Goal: Information Seeking & Learning: Learn about a topic

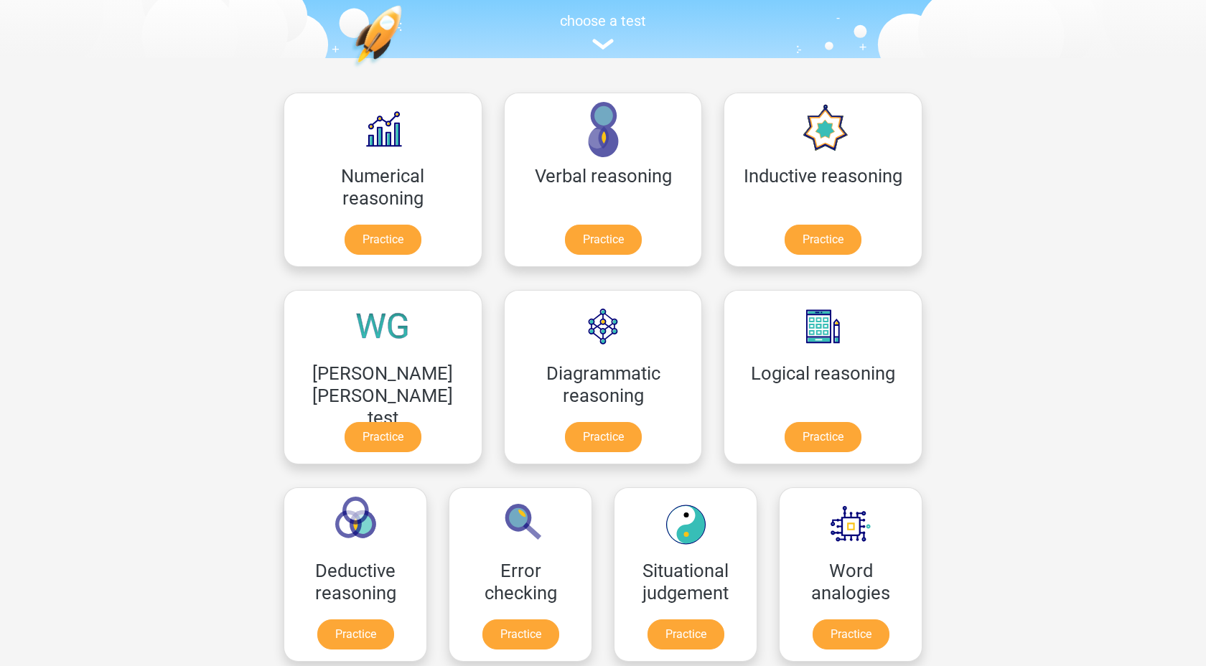
scroll to position [165, 0]
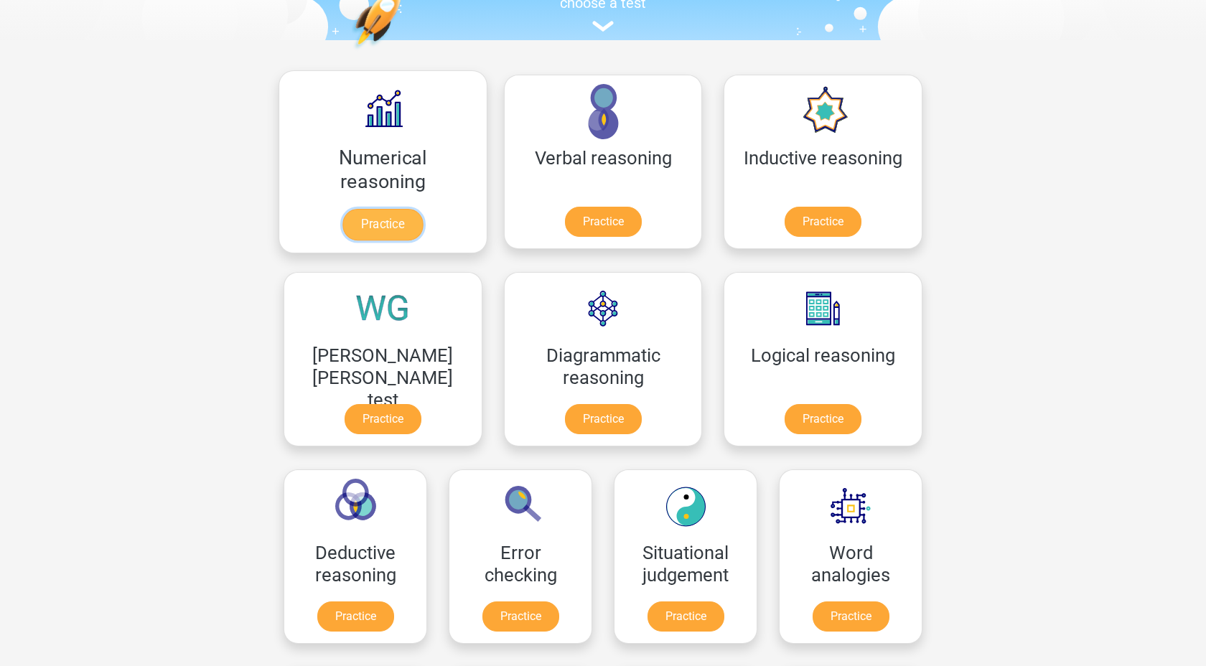
click at [346, 223] on link "Practice" at bounding box center [382, 225] width 80 height 32
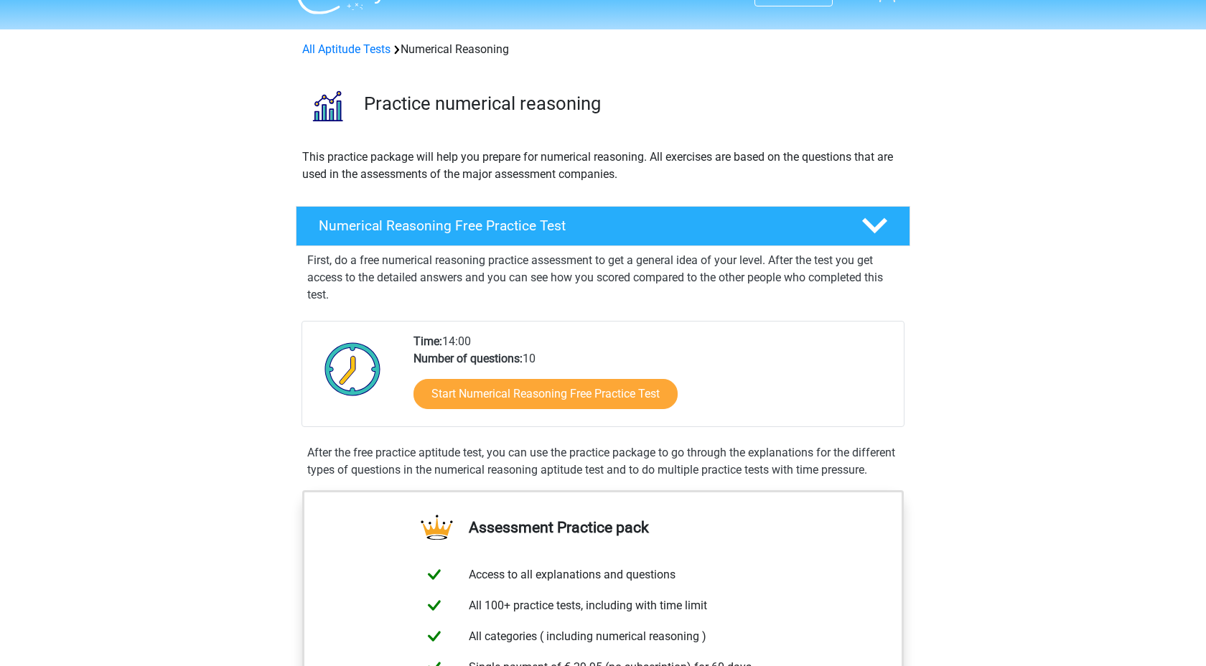
scroll to position [48, 0]
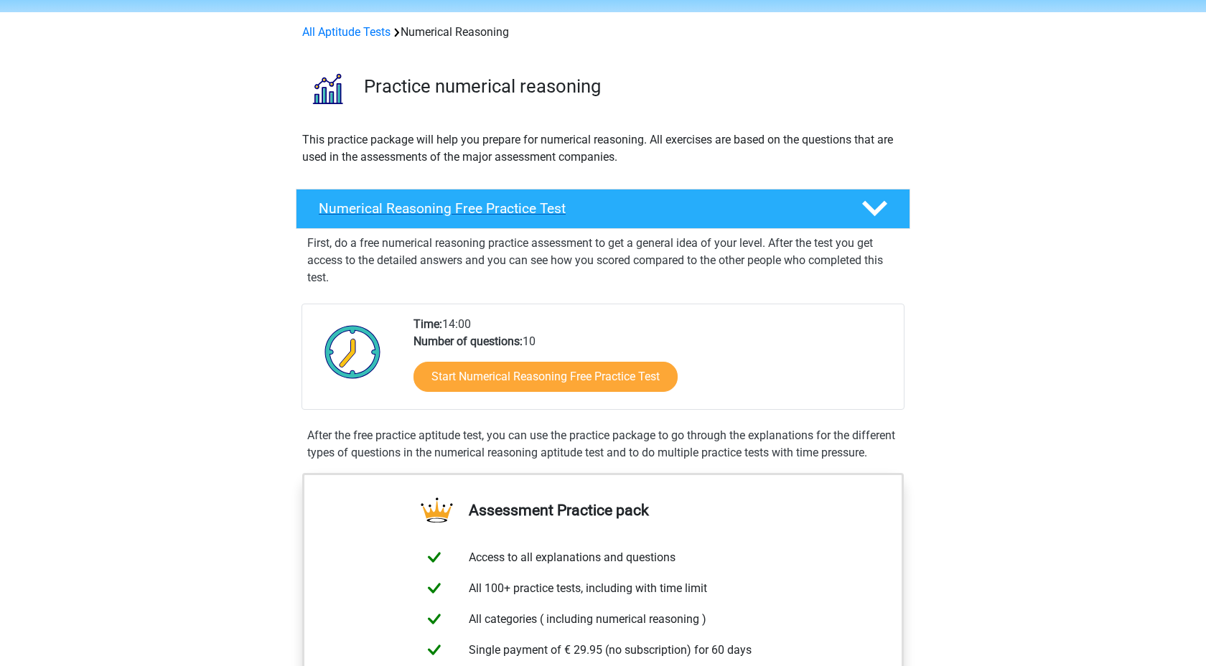
click at [578, 200] on div "Numerical Reasoning Free Practice Test" at bounding box center [603, 209] width 614 height 40
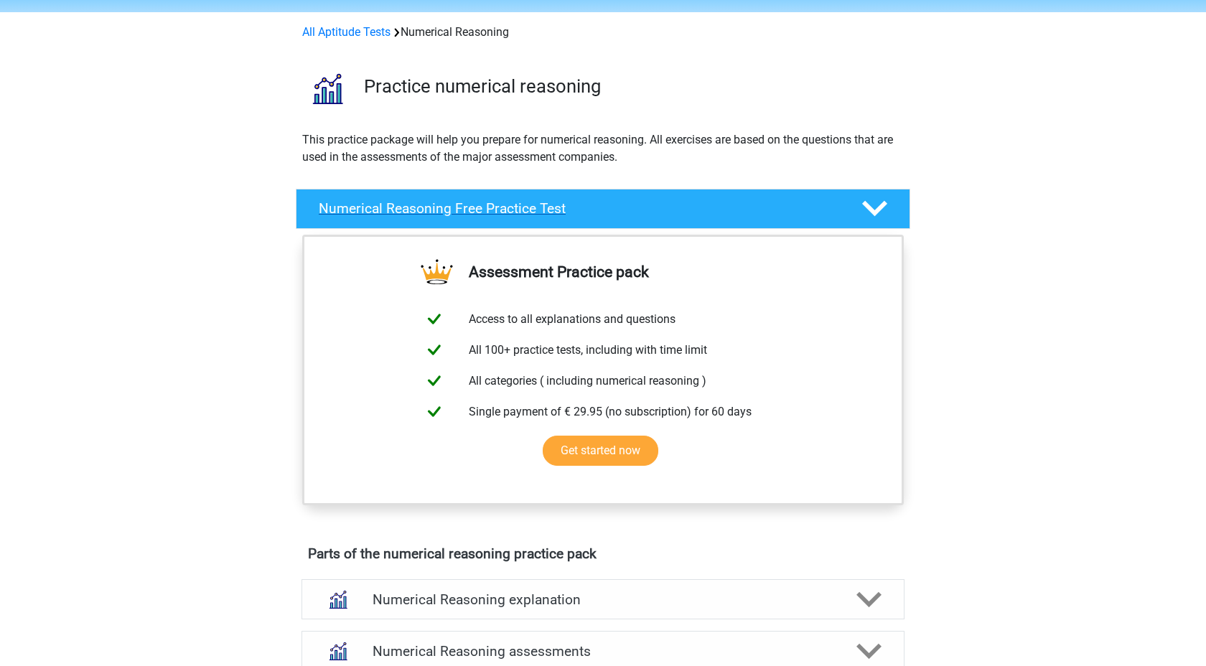
click at [578, 200] on div "Numerical Reasoning Free Practice Test" at bounding box center [603, 209] width 614 height 40
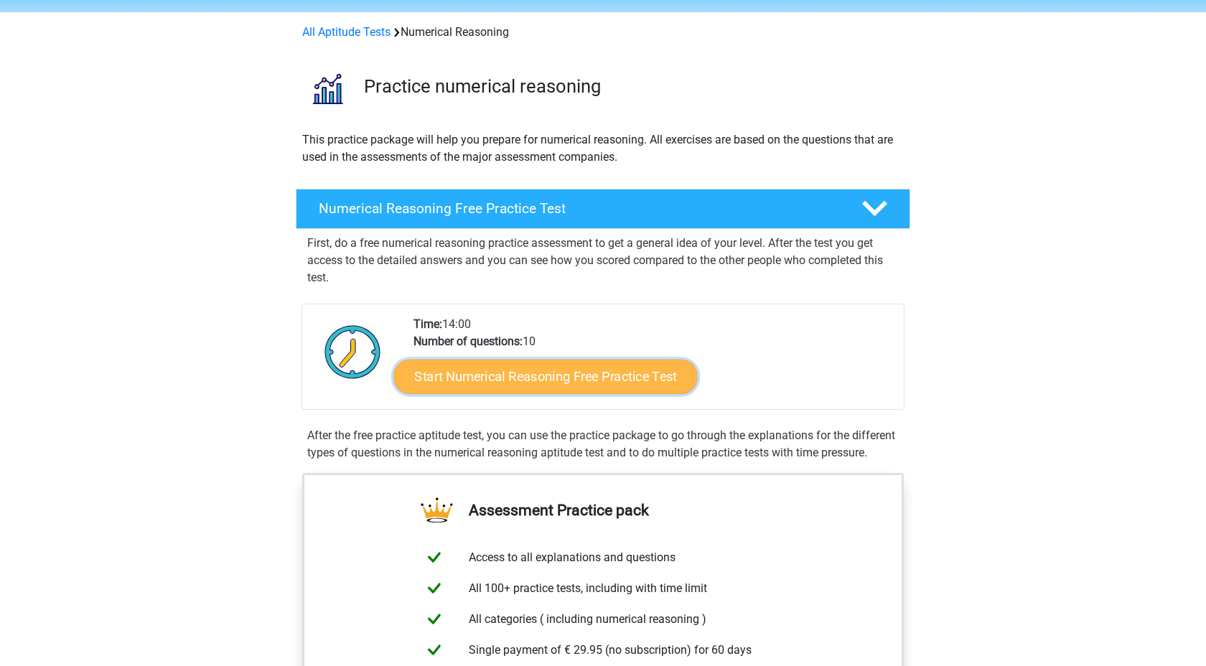
click at [569, 370] on link "Start Numerical Reasoning Free Practice Test" at bounding box center [546, 376] width 304 height 34
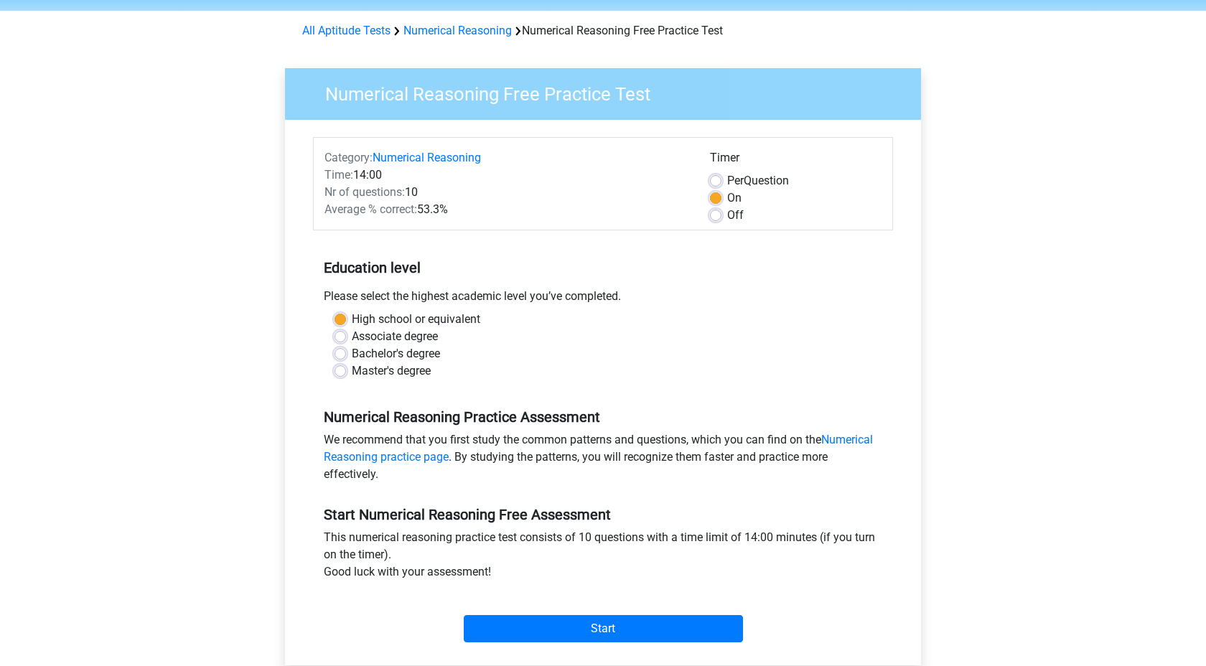
scroll to position [28, 0]
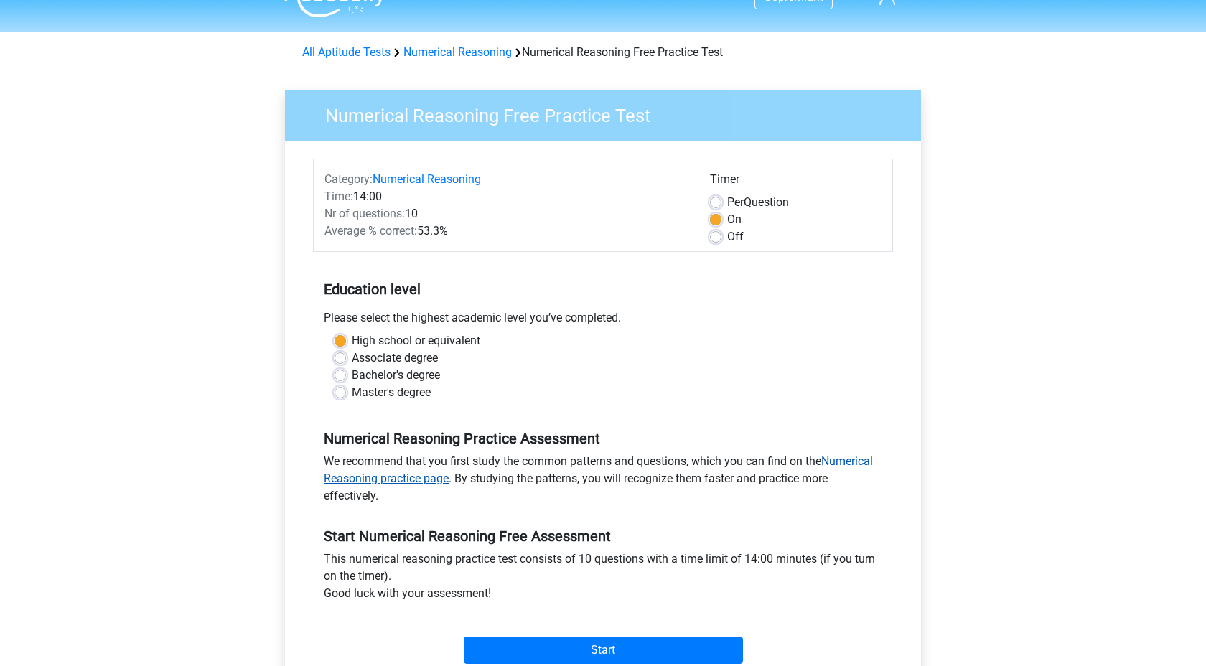
click at [431, 477] on link "Numerical Reasoning practice page" at bounding box center [598, 469] width 549 height 31
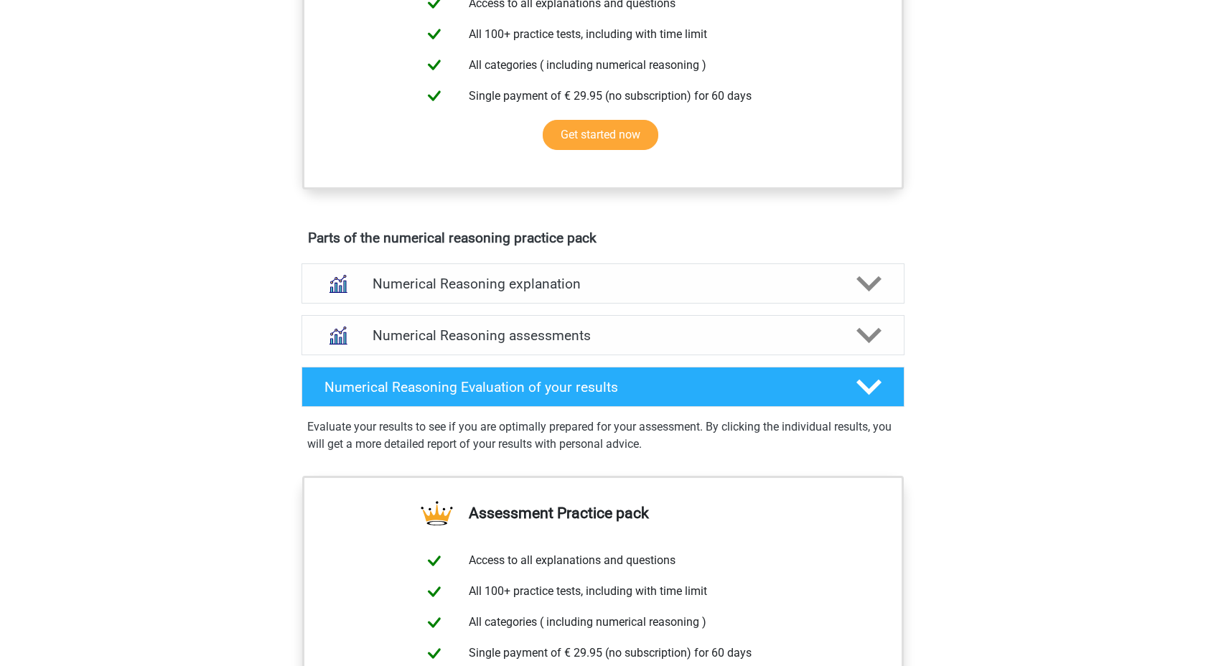
scroll to position [605, 0]
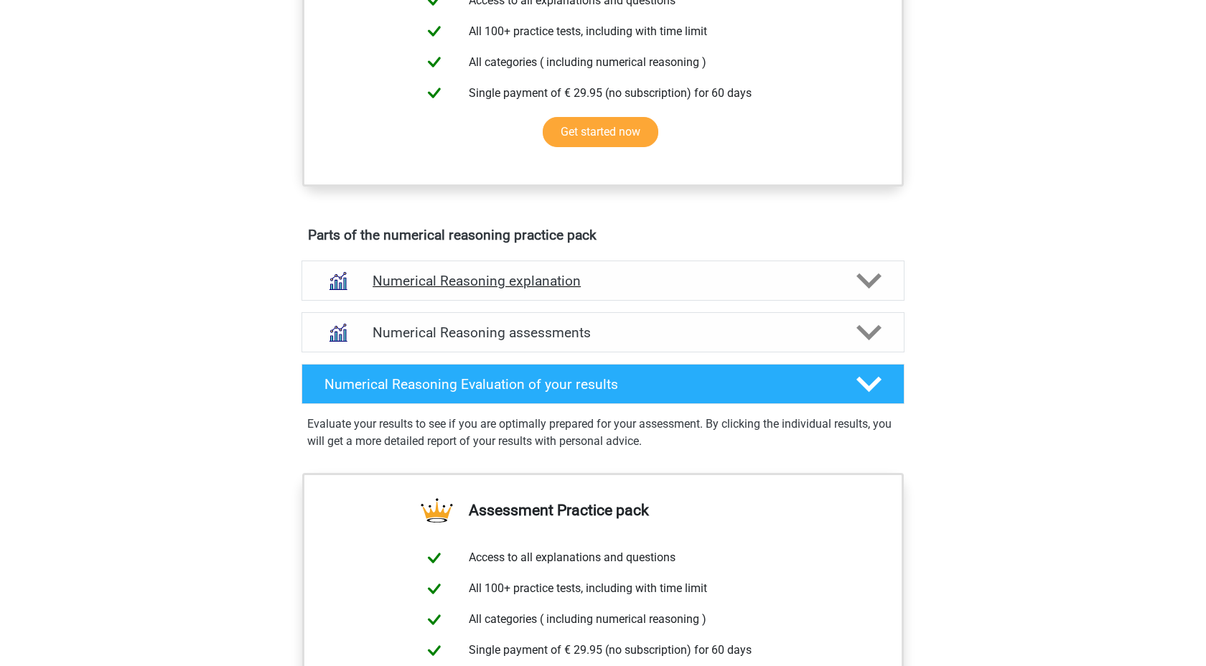
click at [469, 289] on h4 "Numerical Reasoning explanation" at bounding box center [602, 281] width 461 height 17
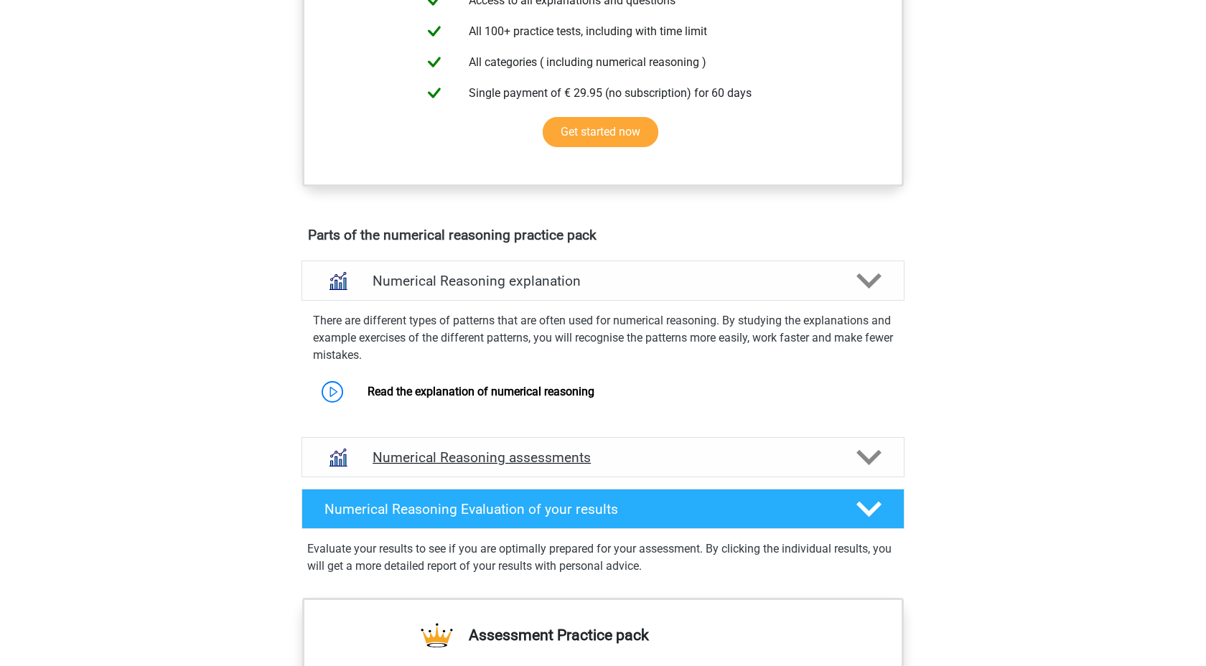
click at [455, 466] on h4 "Numerical Reasoning assessments" at bounding box center [602, 457] width 461 height 17
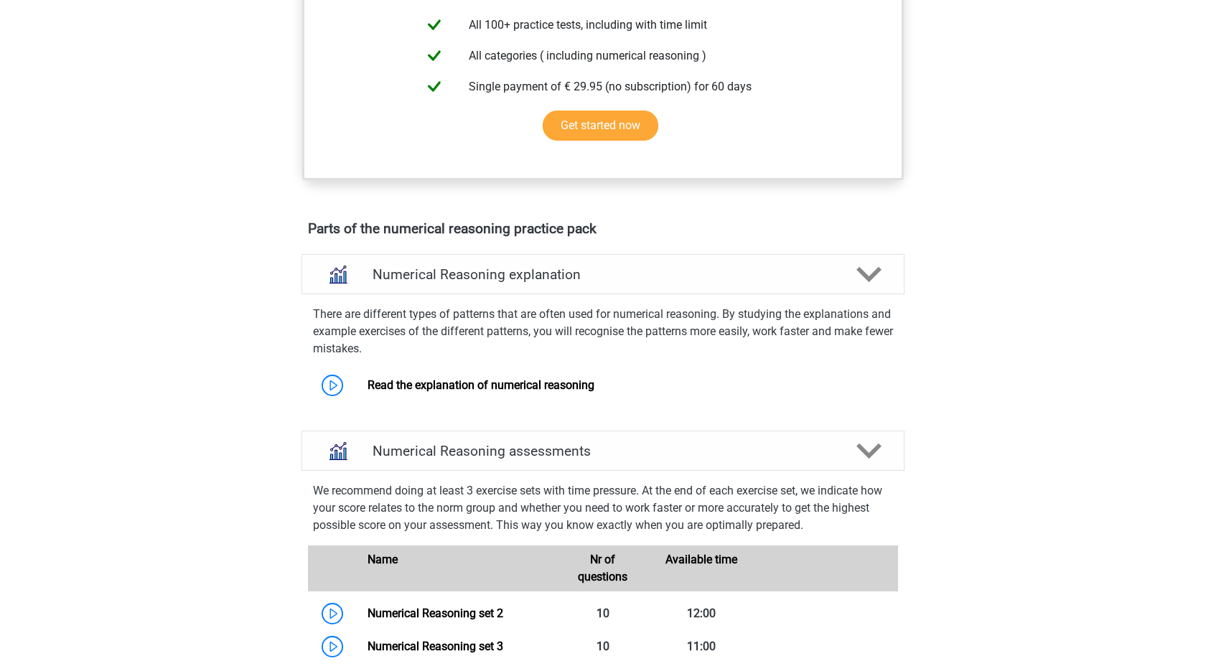
scroll to position [0, 0]
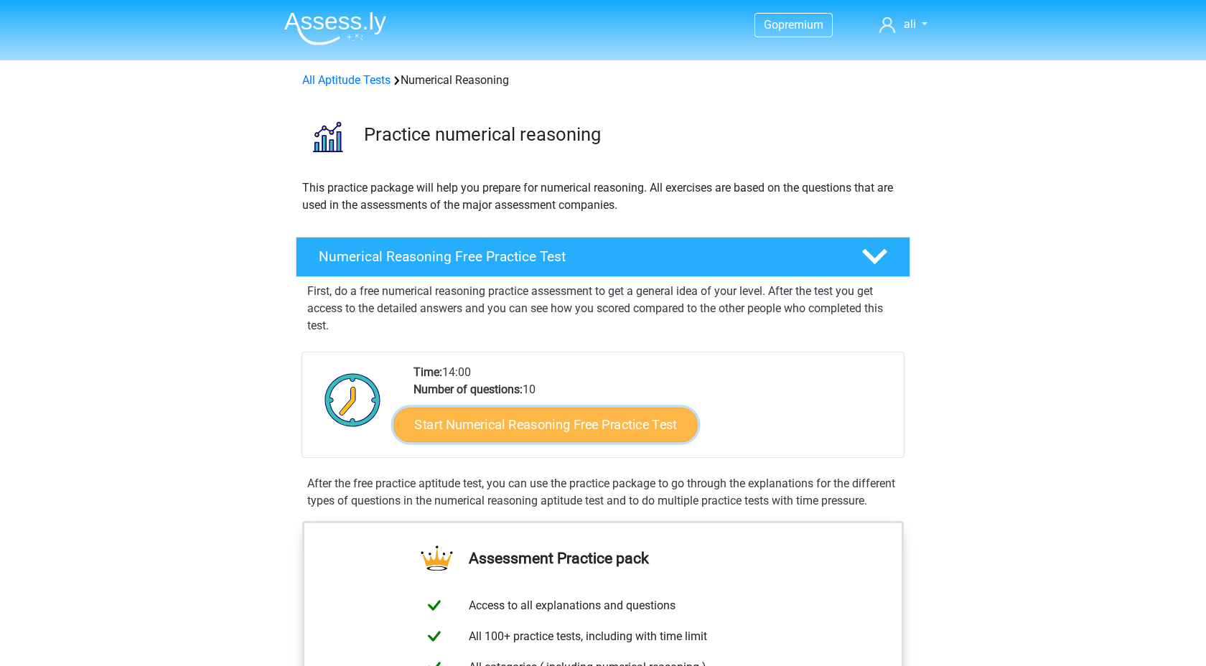
click at [528, 426] on link "Start Numerical Reasoning Free Practice Test" at bounding box center [546, 424] width 304 height 34
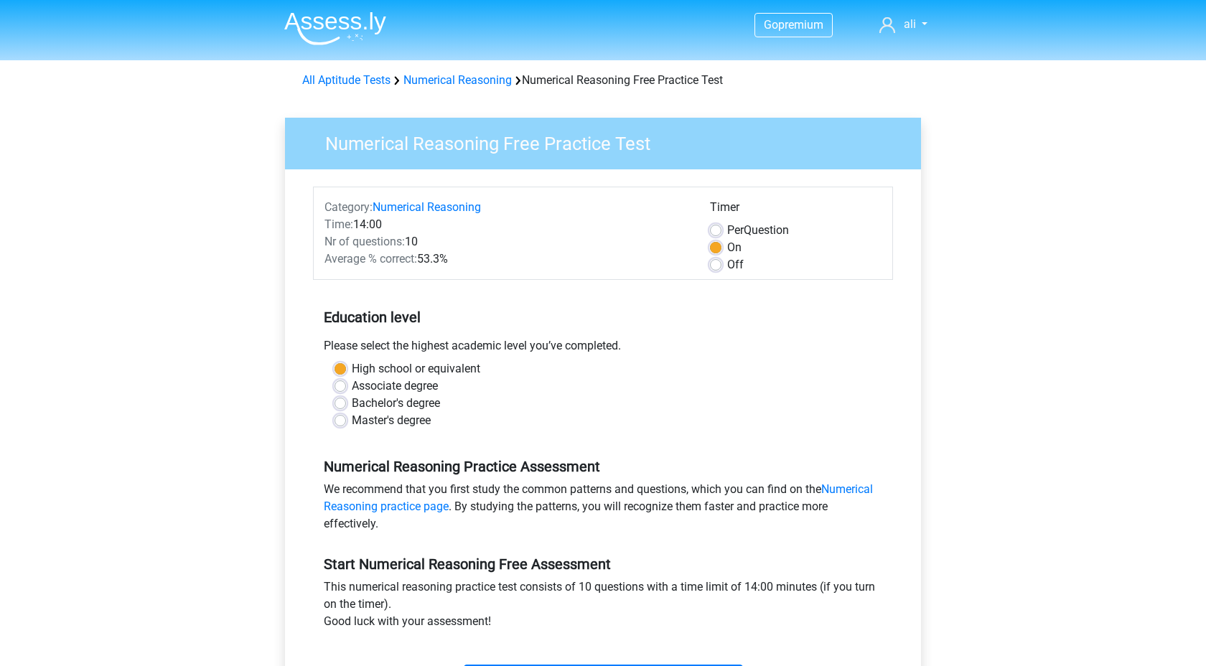
scroll to position [468, 0]
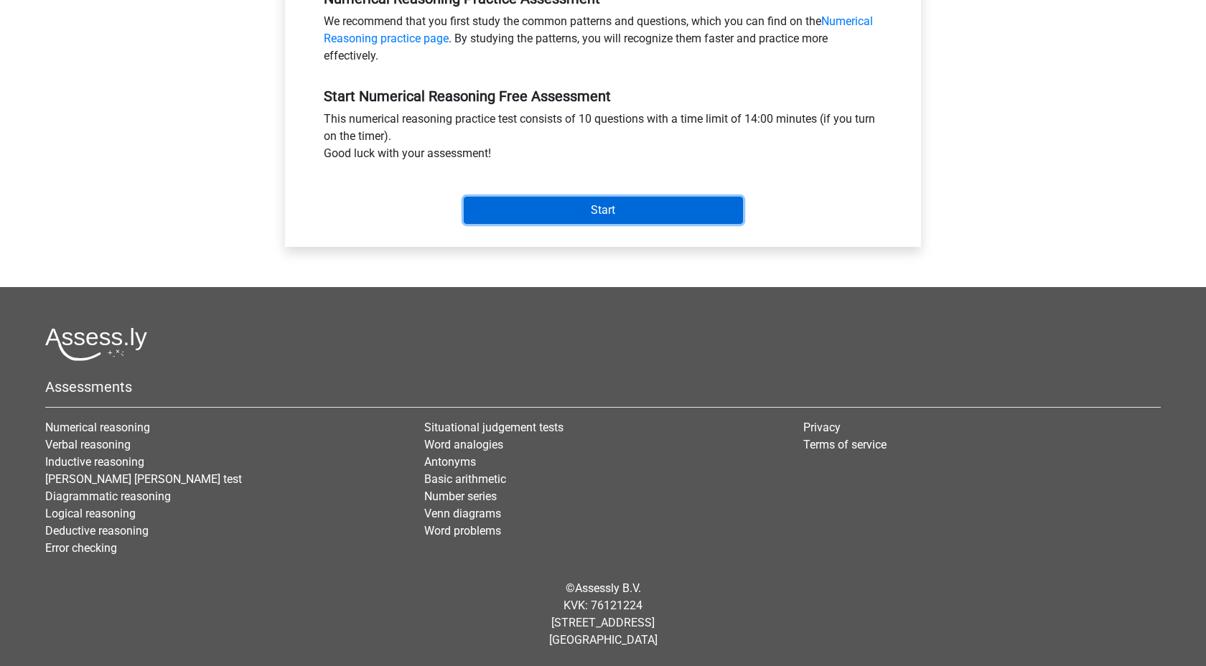
click at [580, 201] on input "Start" at bounding box center [603, 210] width 279 height 27
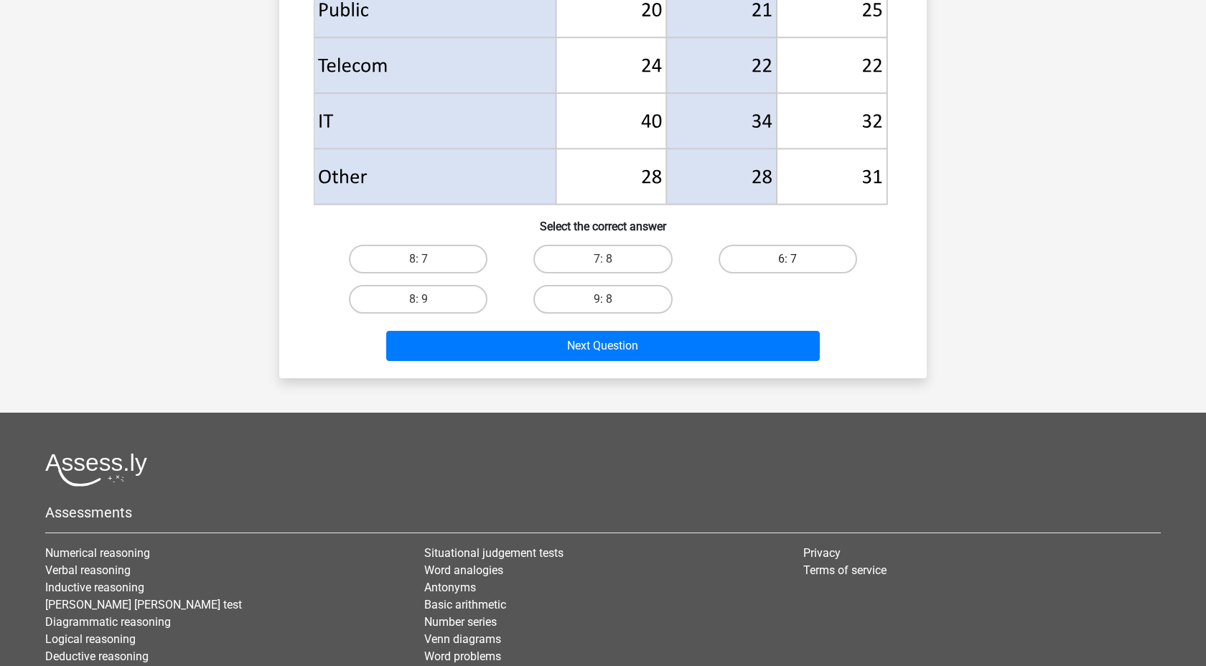
scroll to position [649, 0]
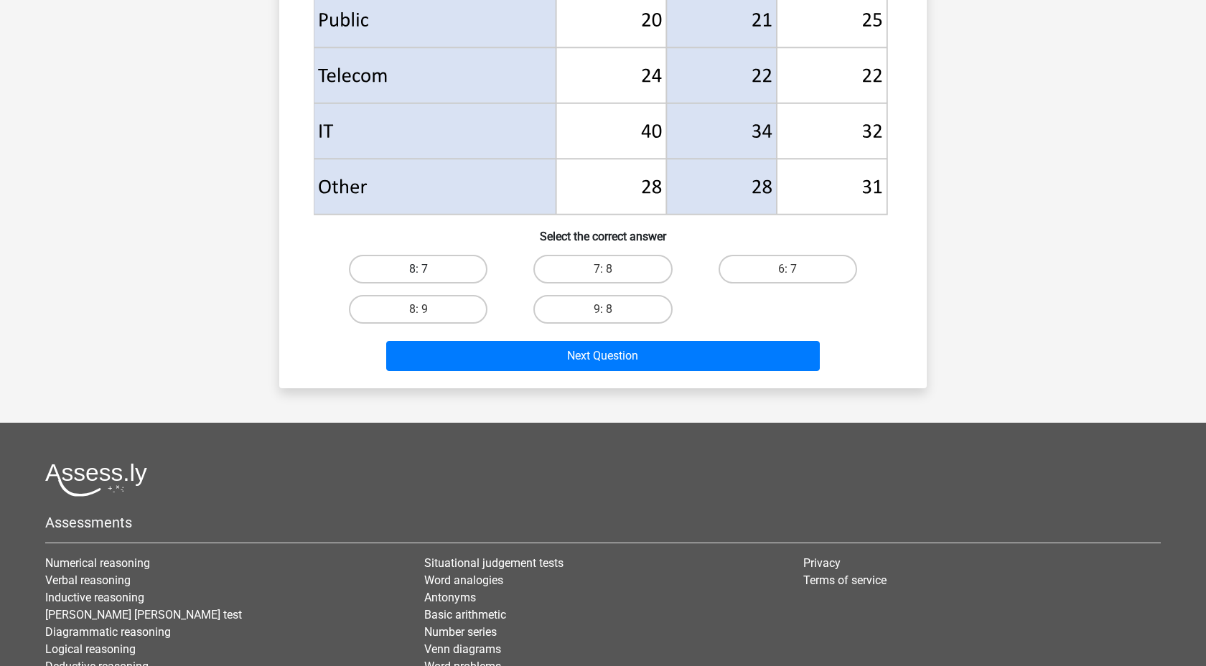
click at [439, 268] on label "8: 7" at bounding box center [418, 269] width 139 height 29
click at [428, 269] on input "8: 7" at bounding box center [422, 273] width 9 height 9
radio input "true"
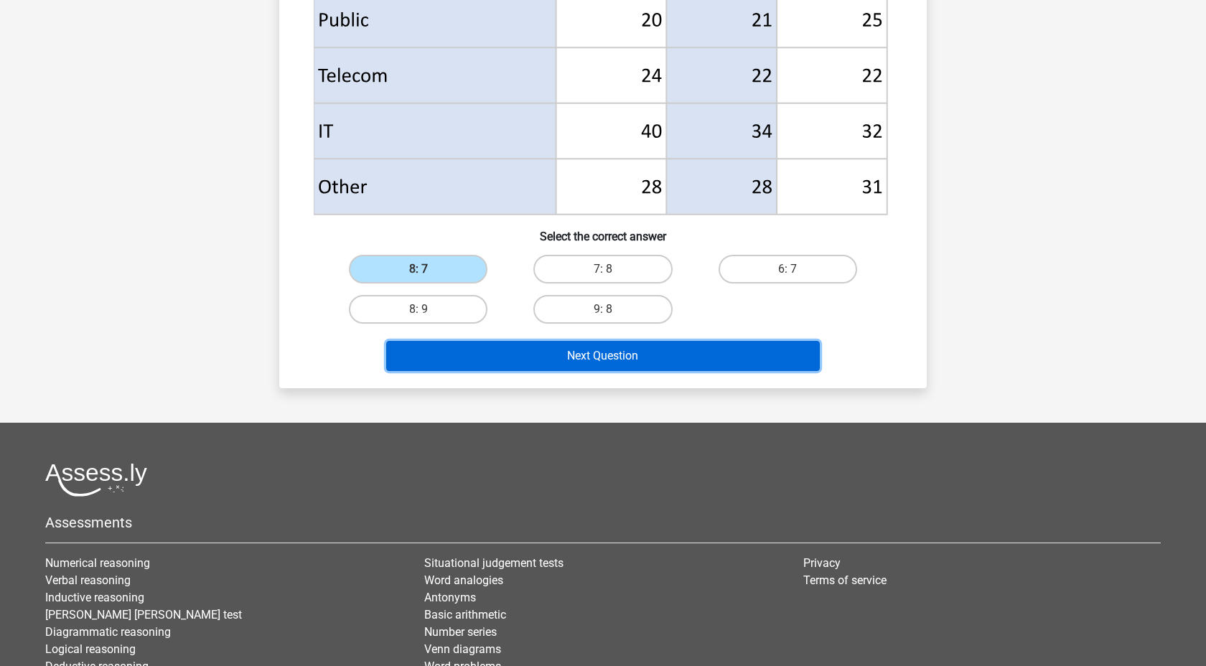
click at [528, 357] on button "Next Question" at bounding box center [603, 356] width 434 height 30
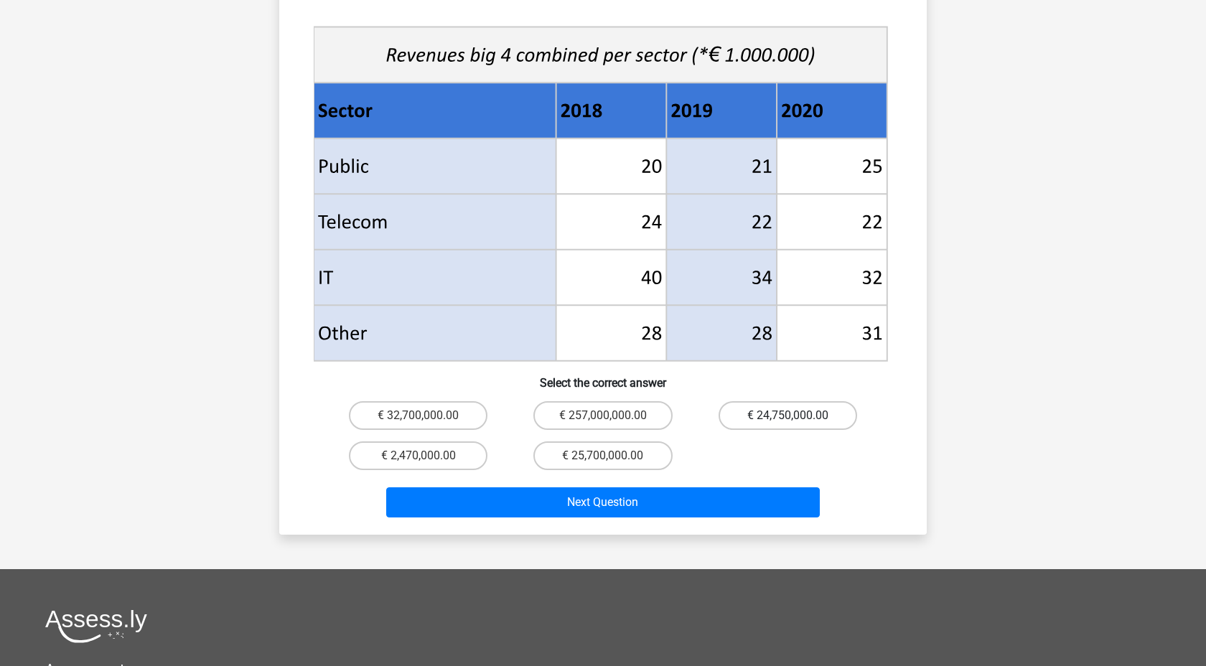
scroll to position [551, 0]
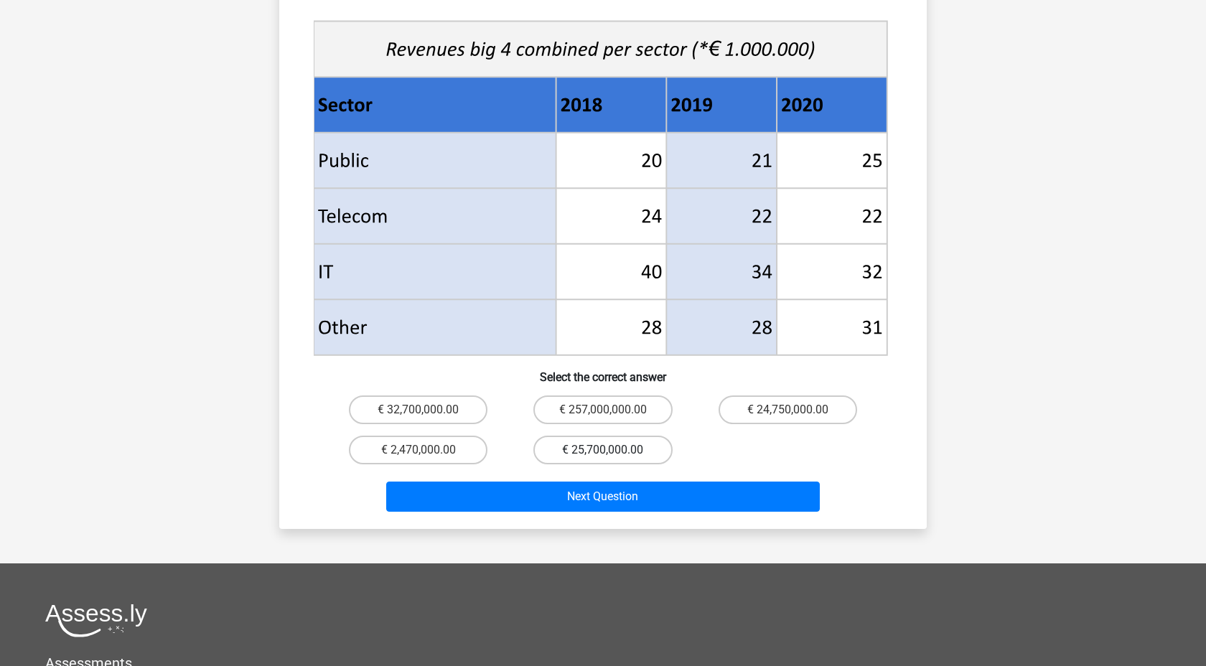
click at [637, 436] on label "€ 25,700,000.00" at bounding box center [602, 450] width 139 height 29
click at [612, 450] on input "€ 25,700,000.00" at bounding box center [607, 454] width 9 height 9
radio input "true"
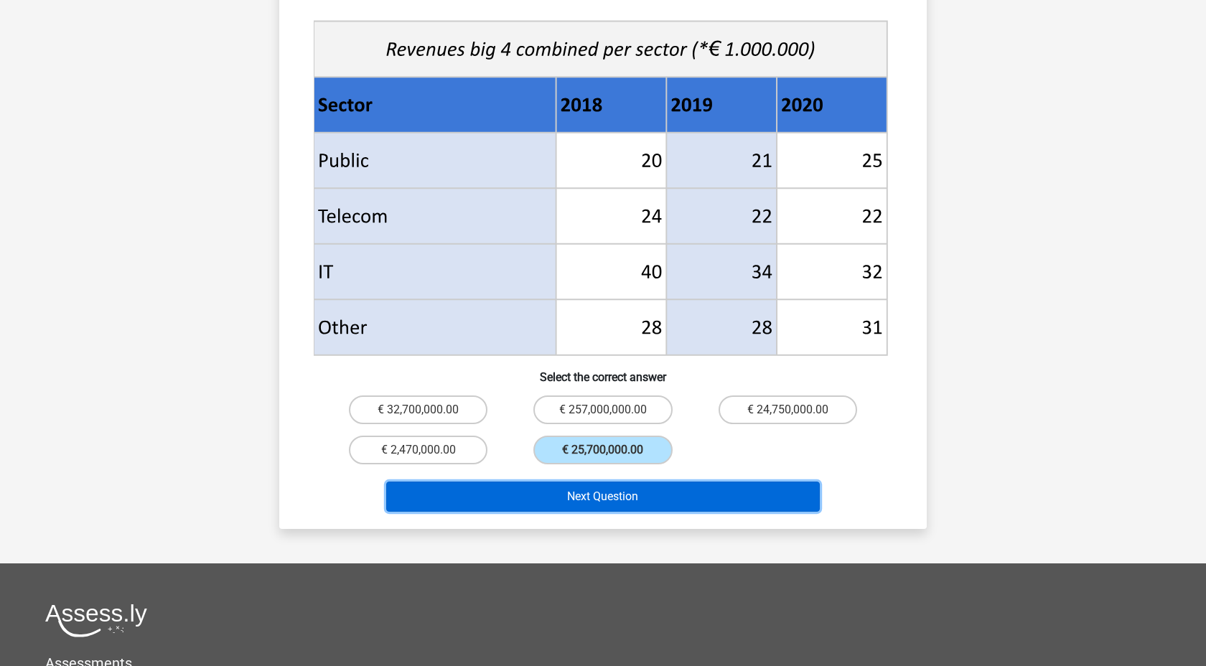
click at [656, 486] on button "Next Question" at bounding box center [603, 497] width 434 height 30
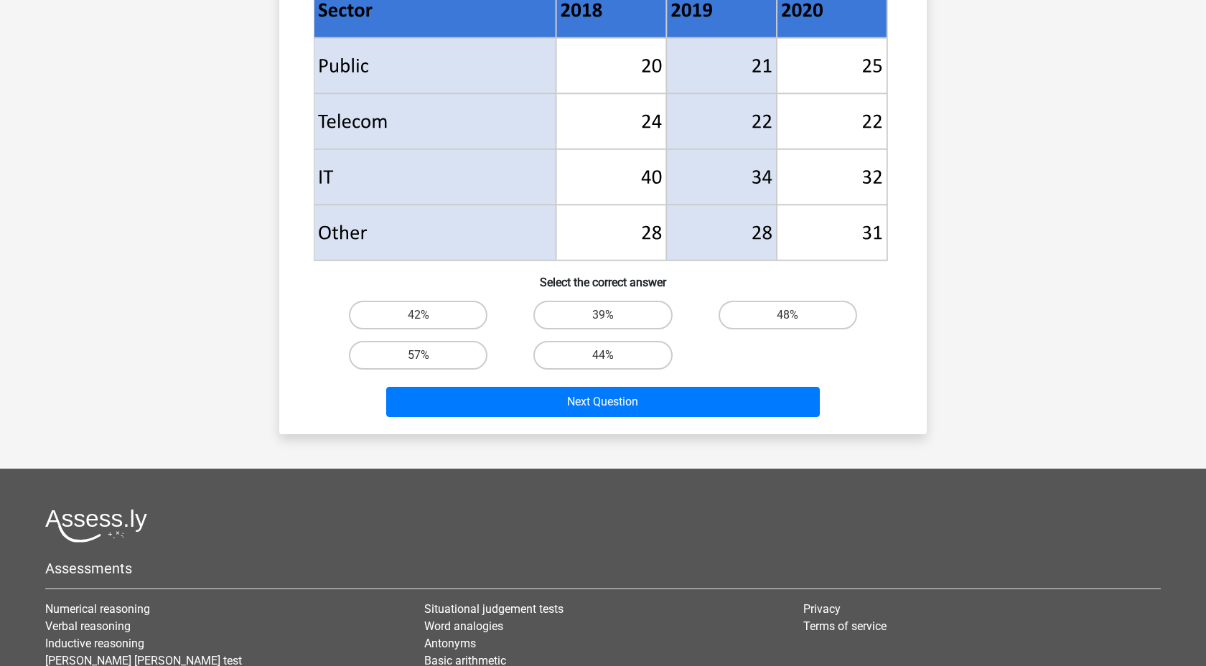
scroll to position [604, 0]
click at [784, 309] on label "48%" at bounding box center [787, 314] width 139 height 29
click at [787, 314] on input "48%" at bounding box center [791, 318] width 9 height 9
radio input "true"
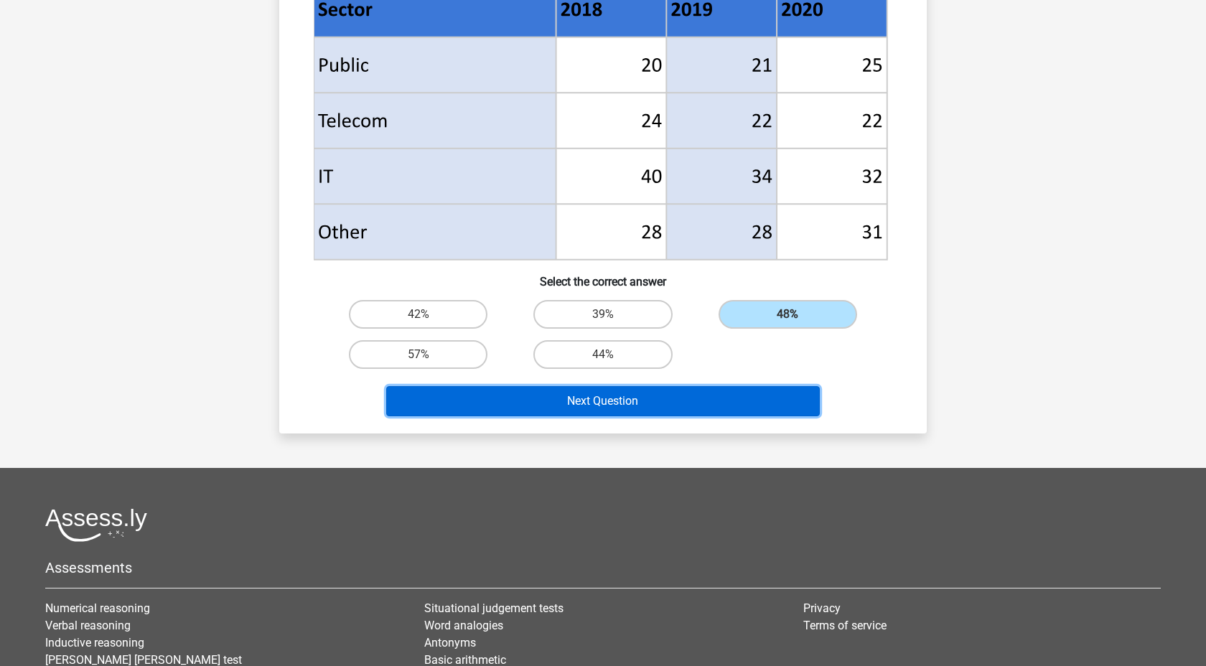
click at [609, 400] on button "Next Question" at bounding box center [603, 401] width 434 height 30
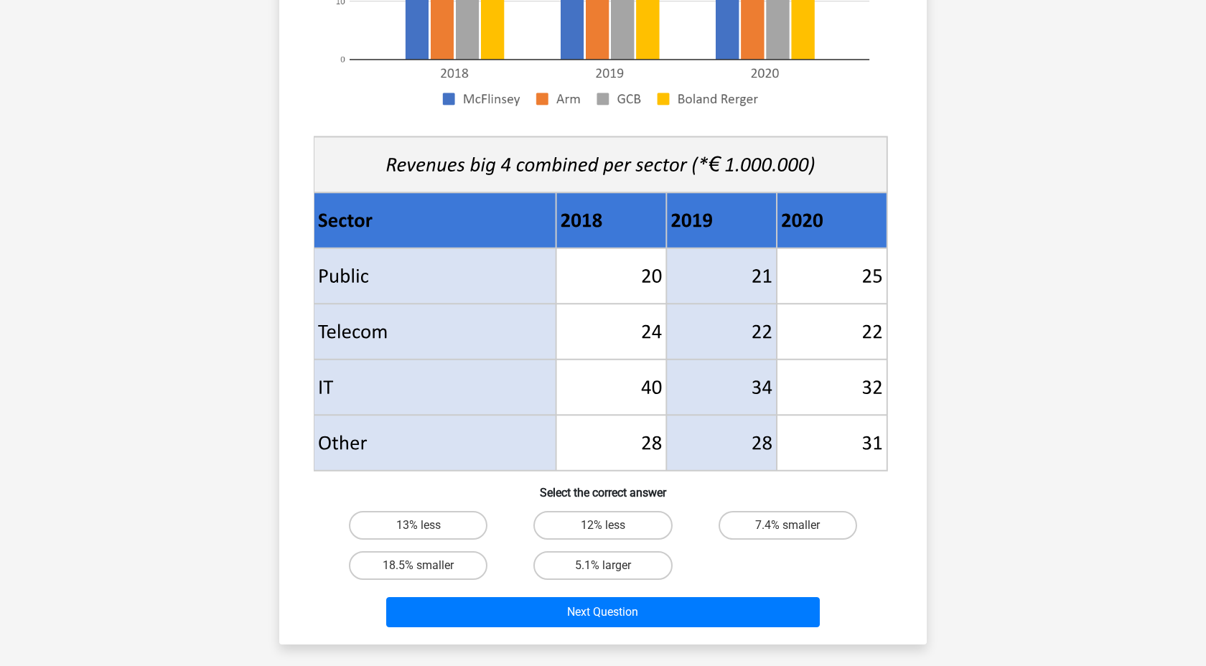
scroll to position [394, 0]
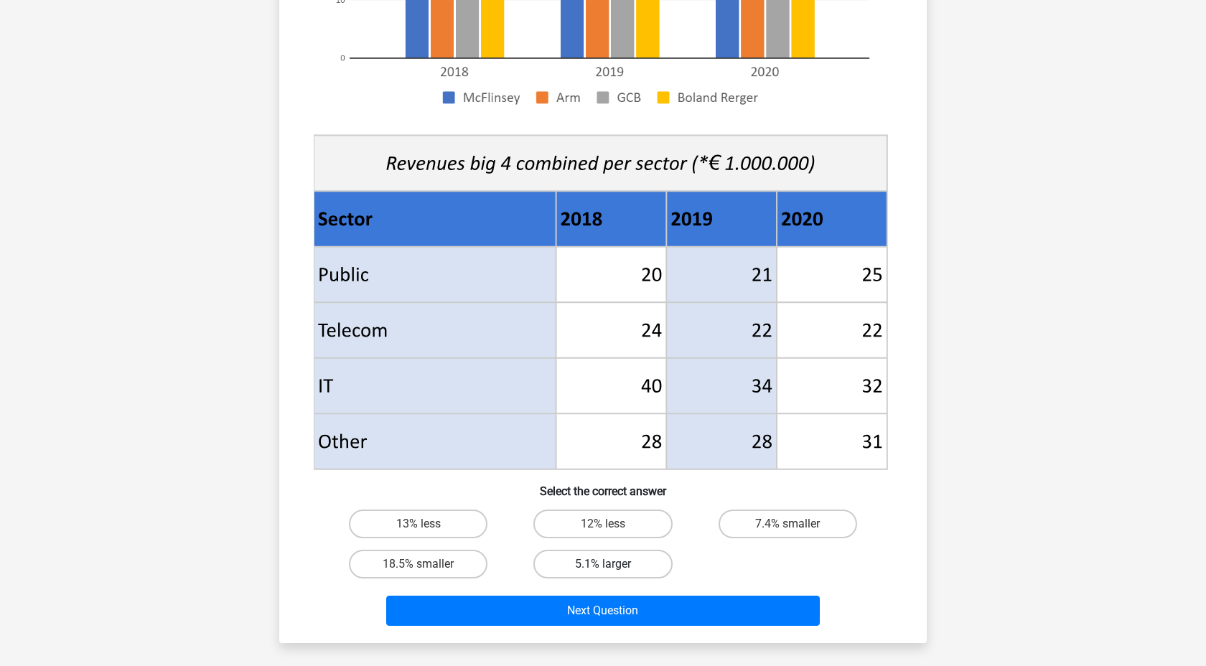
click at [583, 571] on label "5.1% larger" at bounding box center [602, 564] width 139 height 29
click at [603, 571] on input "5.1% larger" at bounding box center [607, 568] width 9 height 9
radio input "true"
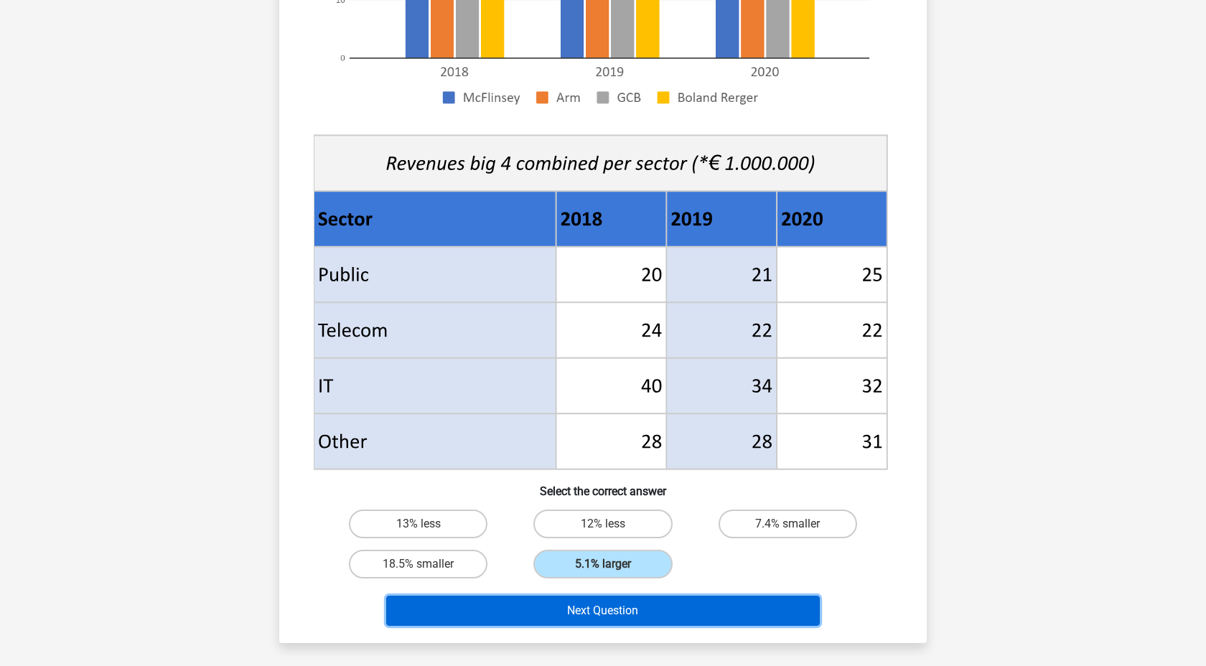
click at [583, 606] on button "Next Question" at bounding box center [603, 611] width 434 height 30
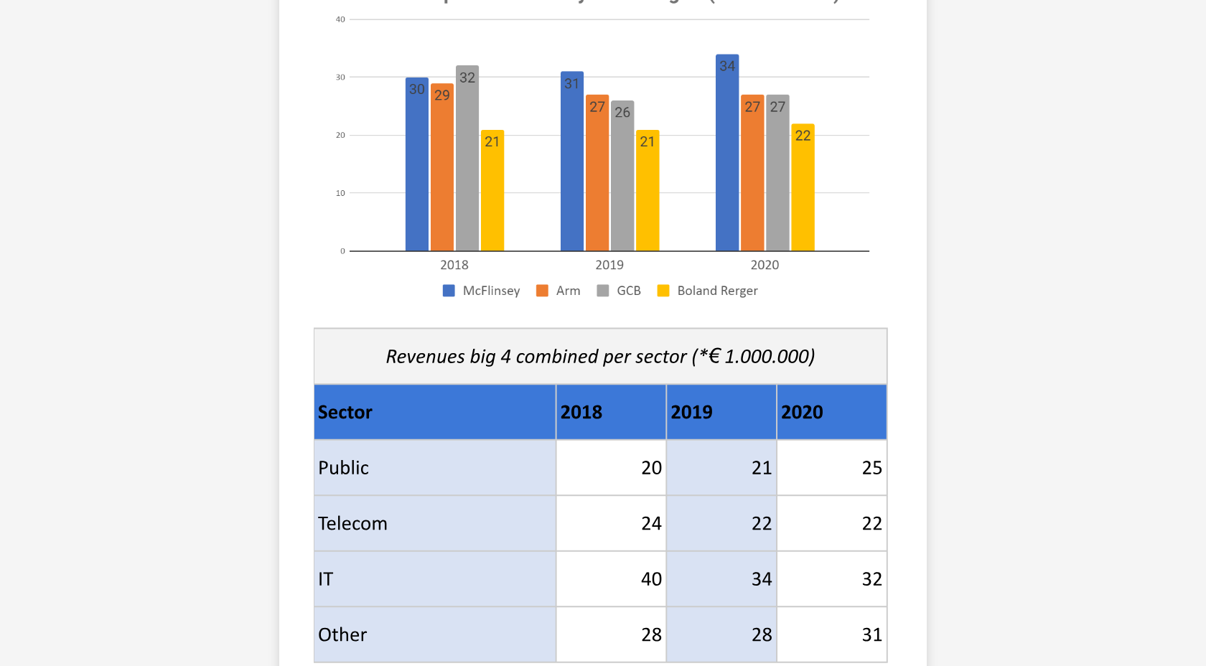
scroll to position [702, 0]
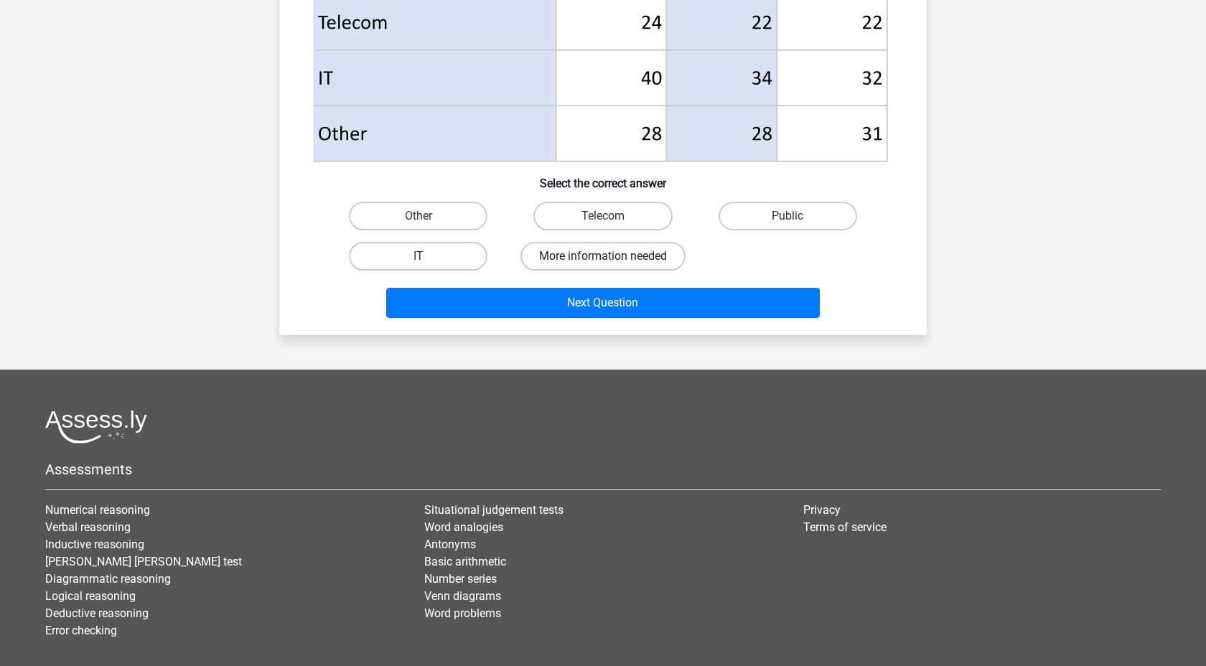
click at [657, 254] on label "More information needed" at bounding box center [602, 256] width 165 height 29
click at [612, 256] on input "More information needed" at bounding box center [607, 260] width 9 height 9
radio input "true"
click at [646, 210] on label "Telecom" at bounding box center [602, 216] width 139 height 29
click at [612, 216] on input "Telecom" at bounding box center [607, 220] width 9 height 9
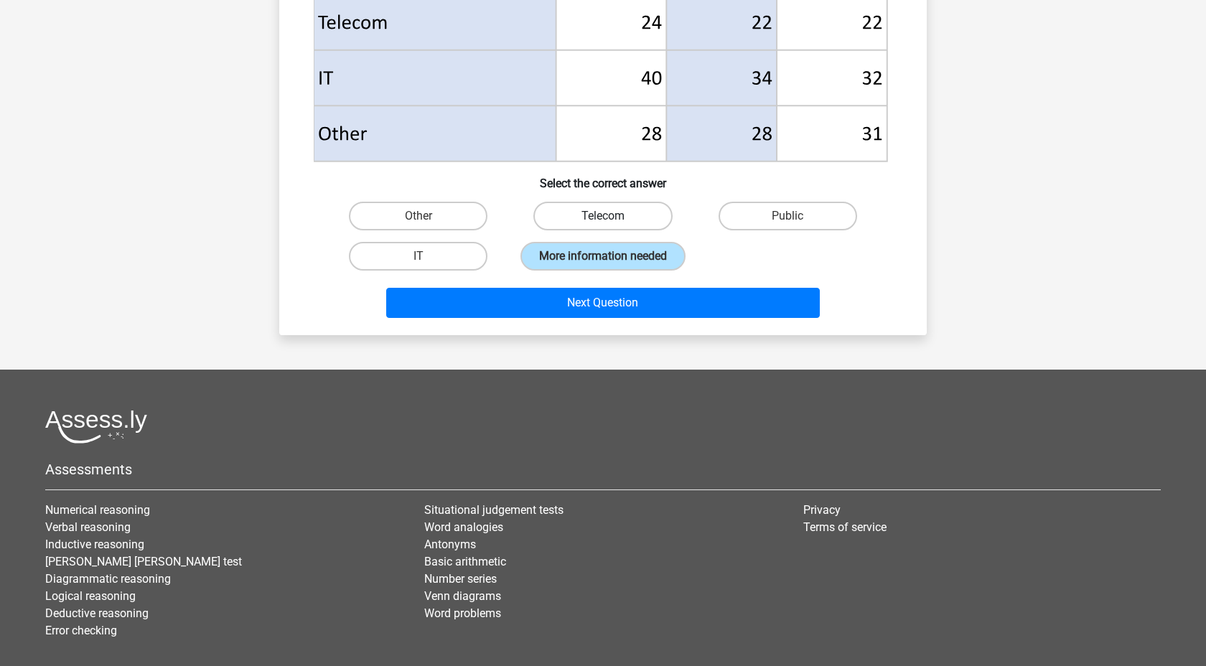
radio input "true"
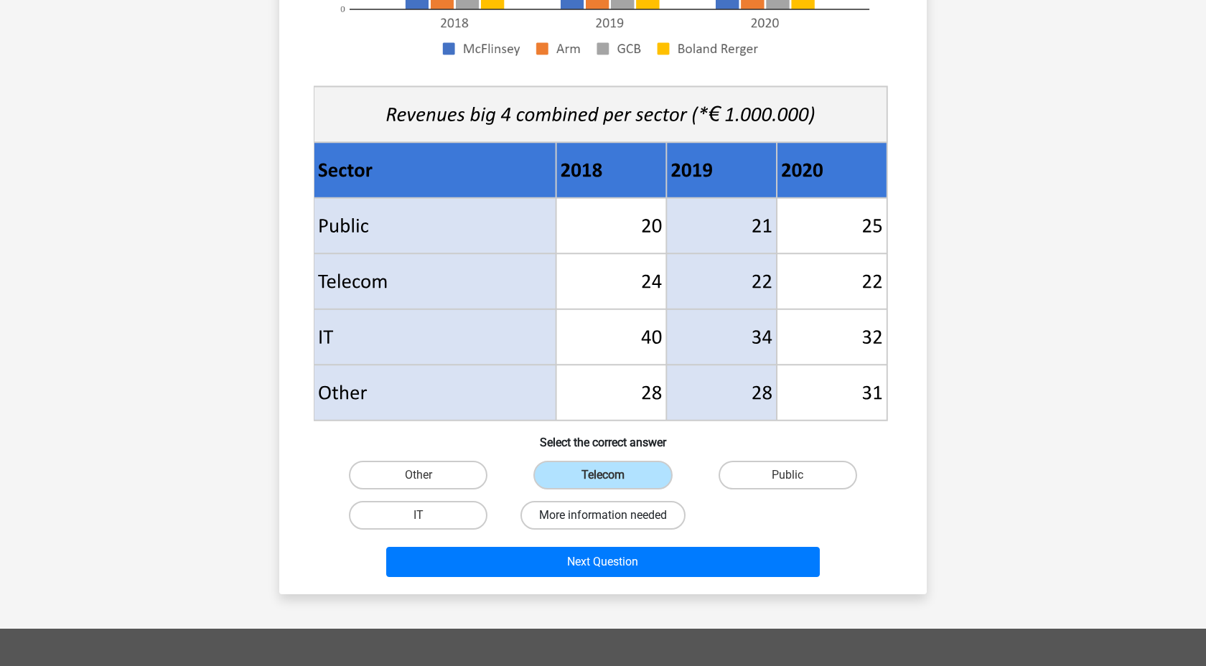
scroll to position [534, 0]
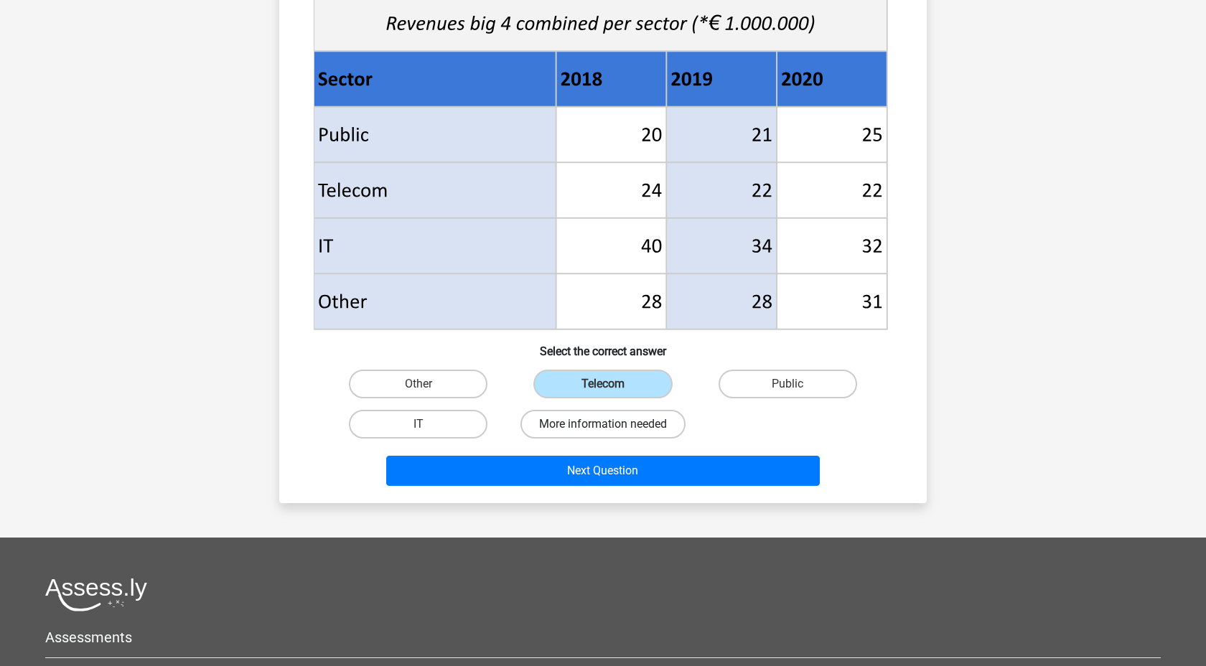
click at [634, 424] on label "More information needed" at bounding box center [602, 424] width 165 height 29
click at [612, 424] on input "More information needed" at bounding box center [607, 428] width 9 height 9
radio input "true"
click at [465, 377] on label "Other" at bounding box center [418, 384] width 139 height 29
click at [428, 384] on input "Other" at bounding box center [422, 388] width 9 height 9
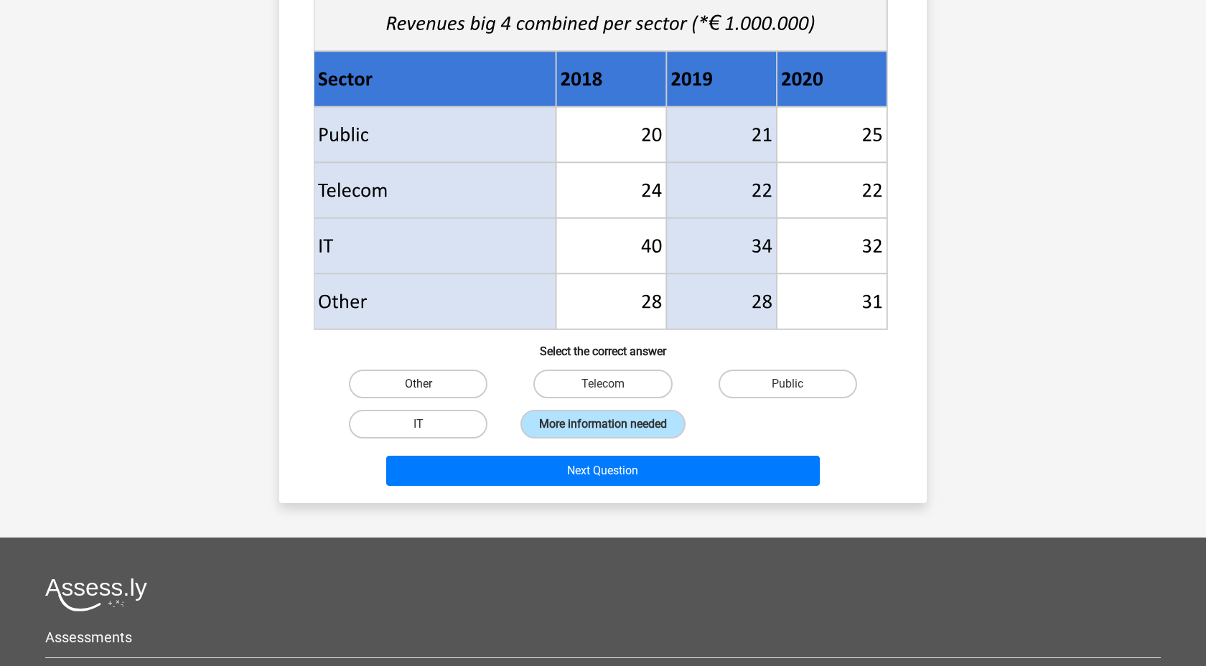
radio input "true"
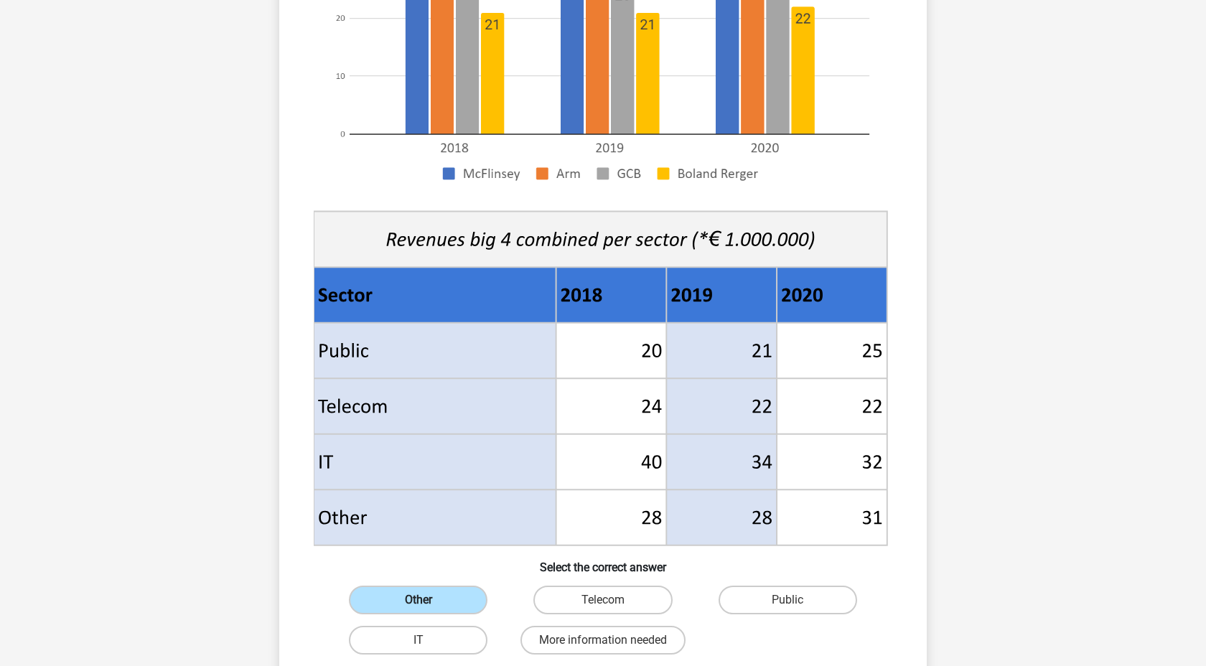
scroll to position [573, 0]
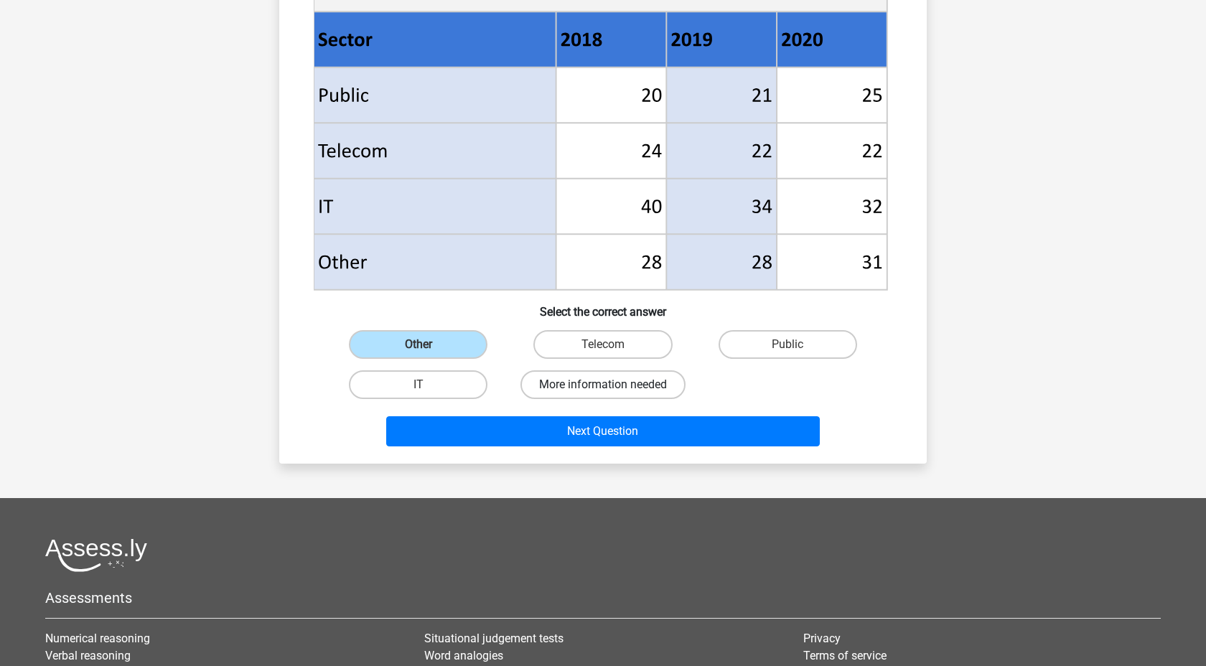
click at [598, 381] on label "More information needed" at bounding box center [602, 384] width 165 height 29
click at [603, 385] on input "More information needed" at bounding box center [607, 389] width 9 height 9
radio input "true"
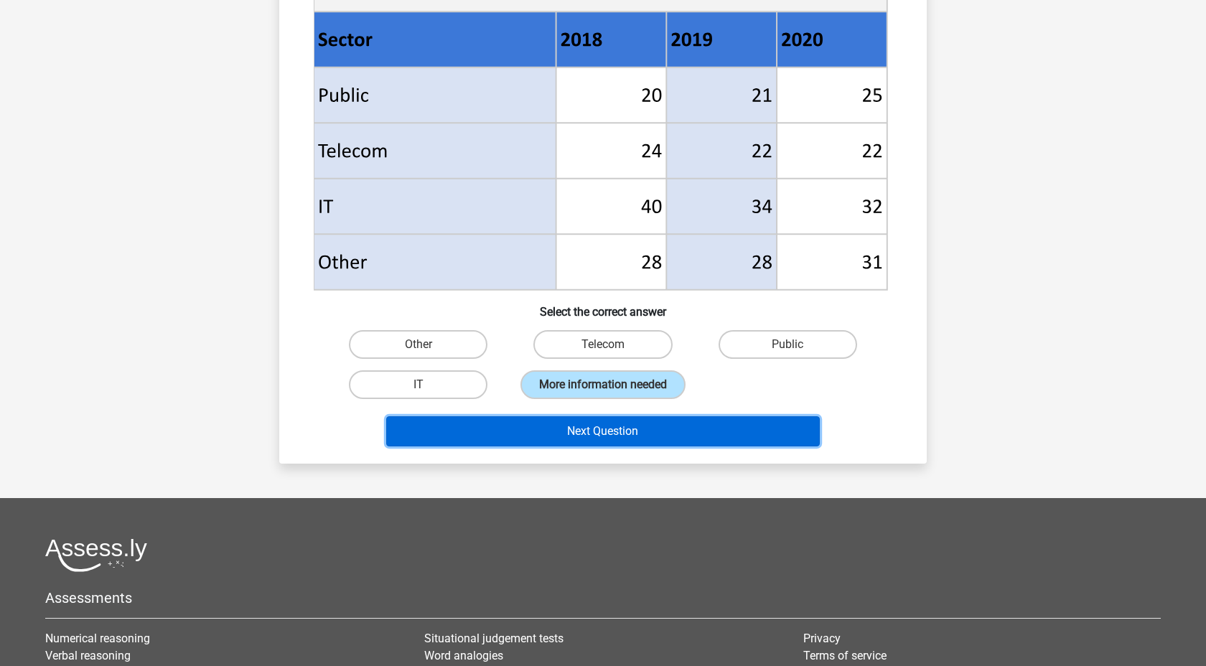
click at [598, 427] on button "Next Question" at bounding box center [603, 431] width 434 height 30
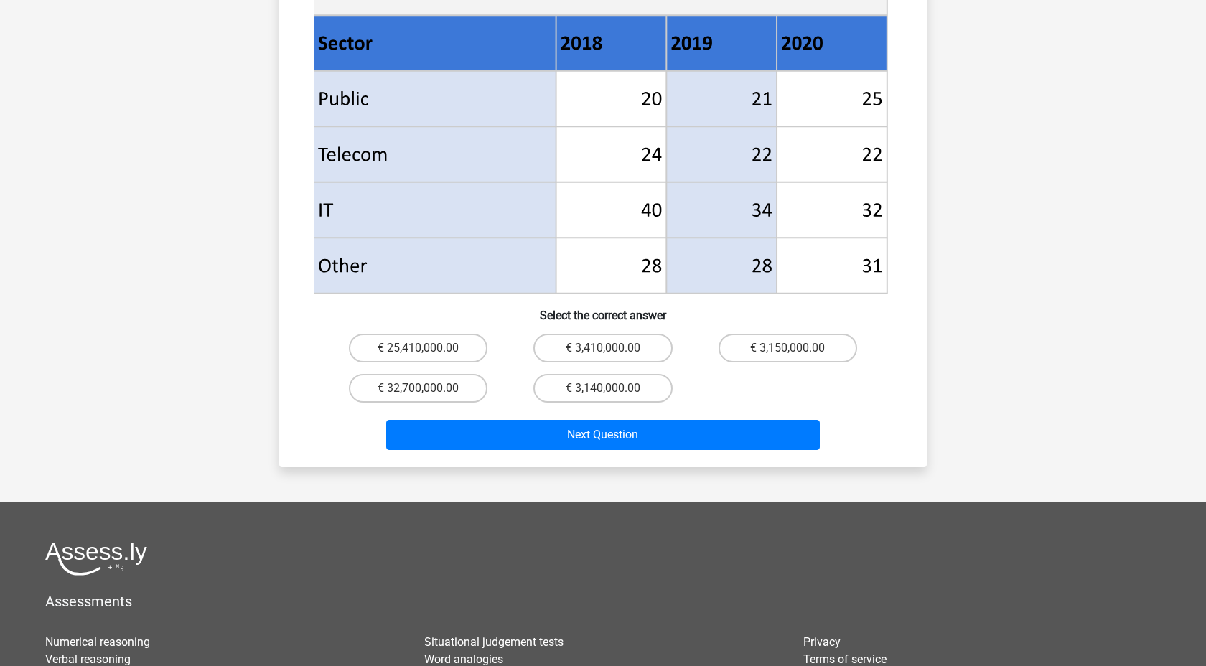
scroll to position [784, 0]
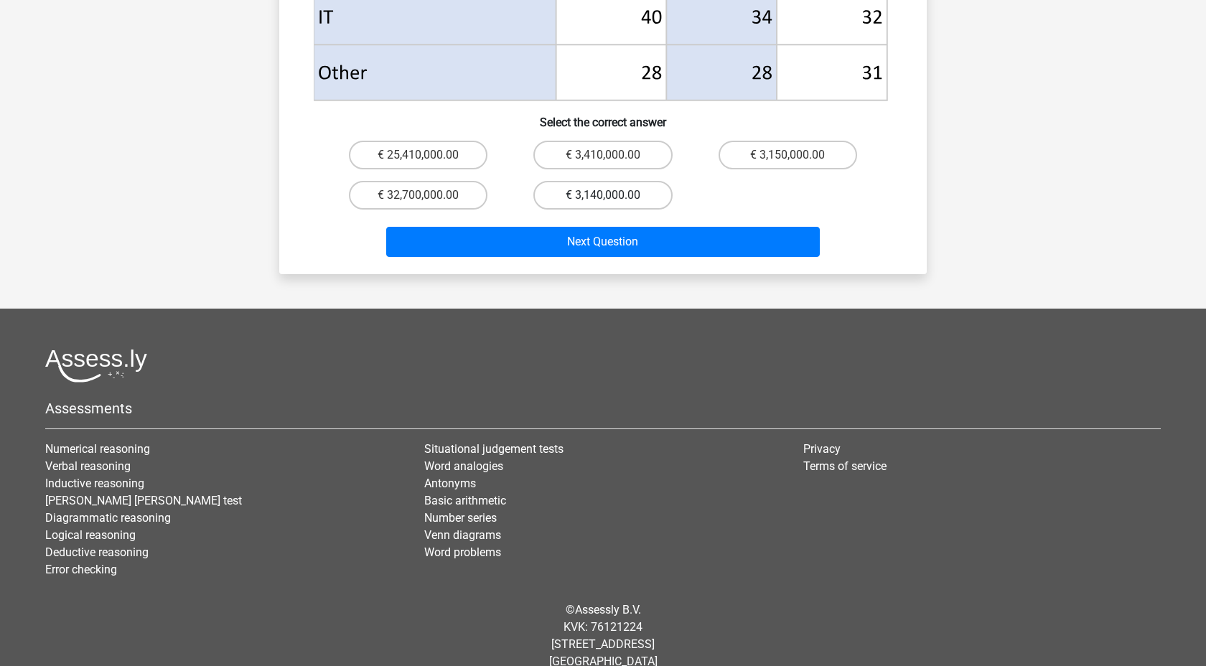
click at [616, 181] on label "€ 3,140,000.00" at bounding box center [602, 195] width 139 height 29
click at [612, 195] on input "€ 3,140,000.00" at bounding box center [607, 199] width 9 height 9
radio input "true"
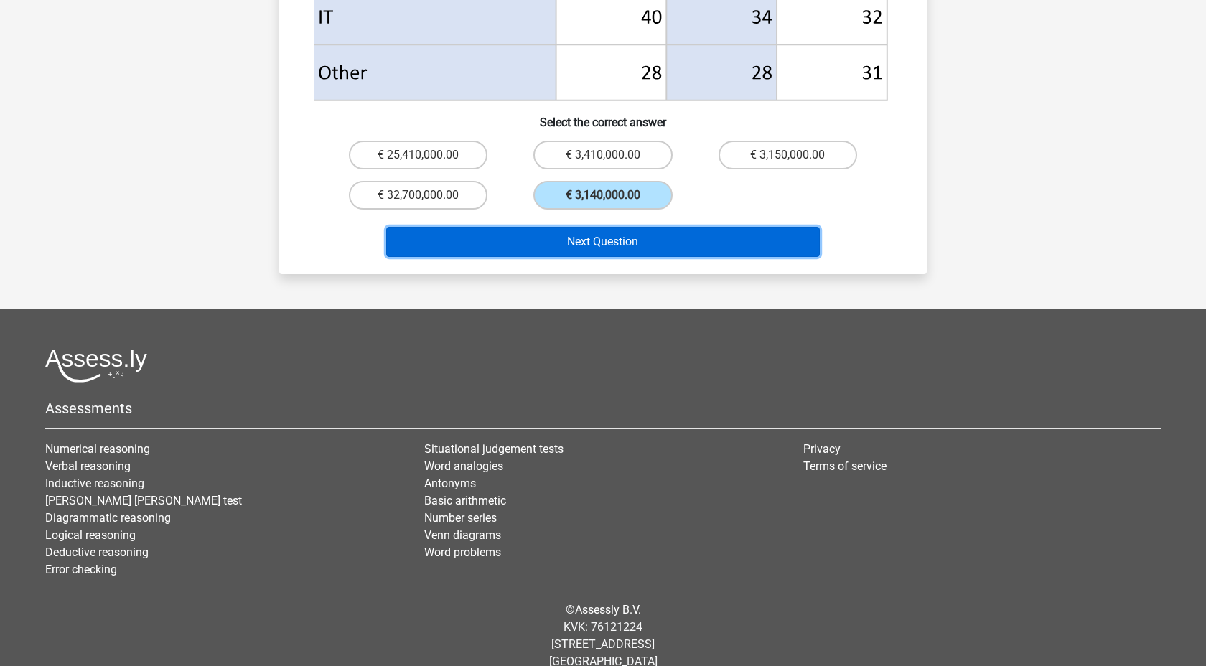
click at [633, 227] on button "Next Question" at bounding box center [603, 242] width 434 height 30
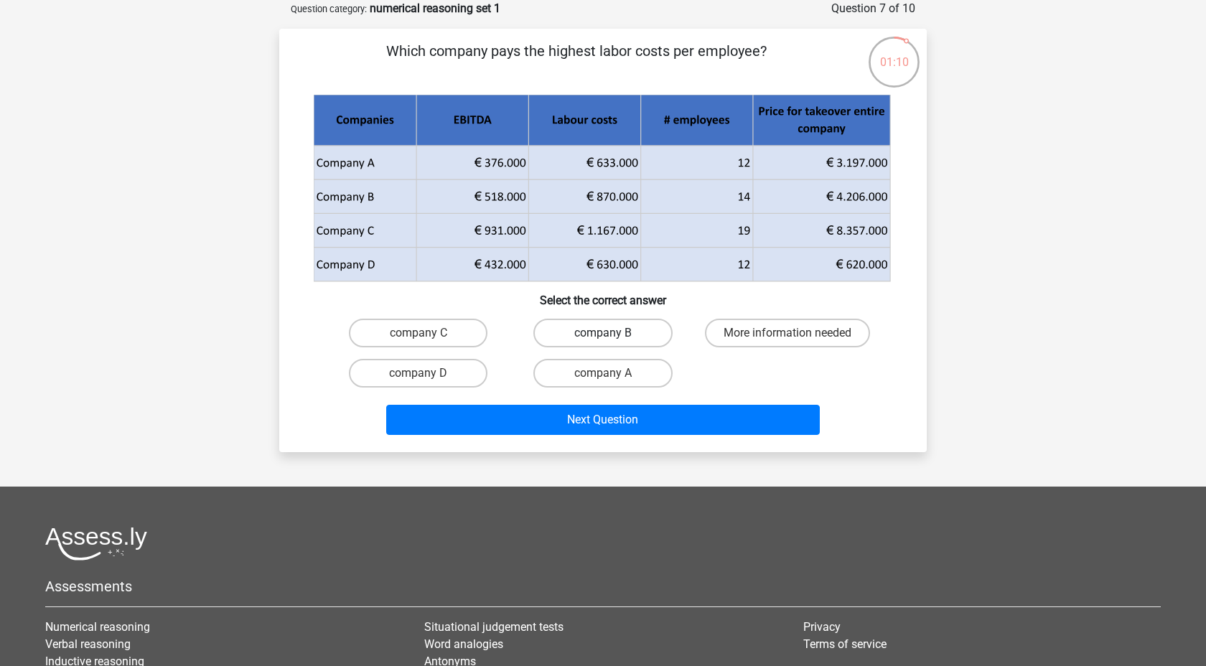
scroll to position [37, 0]
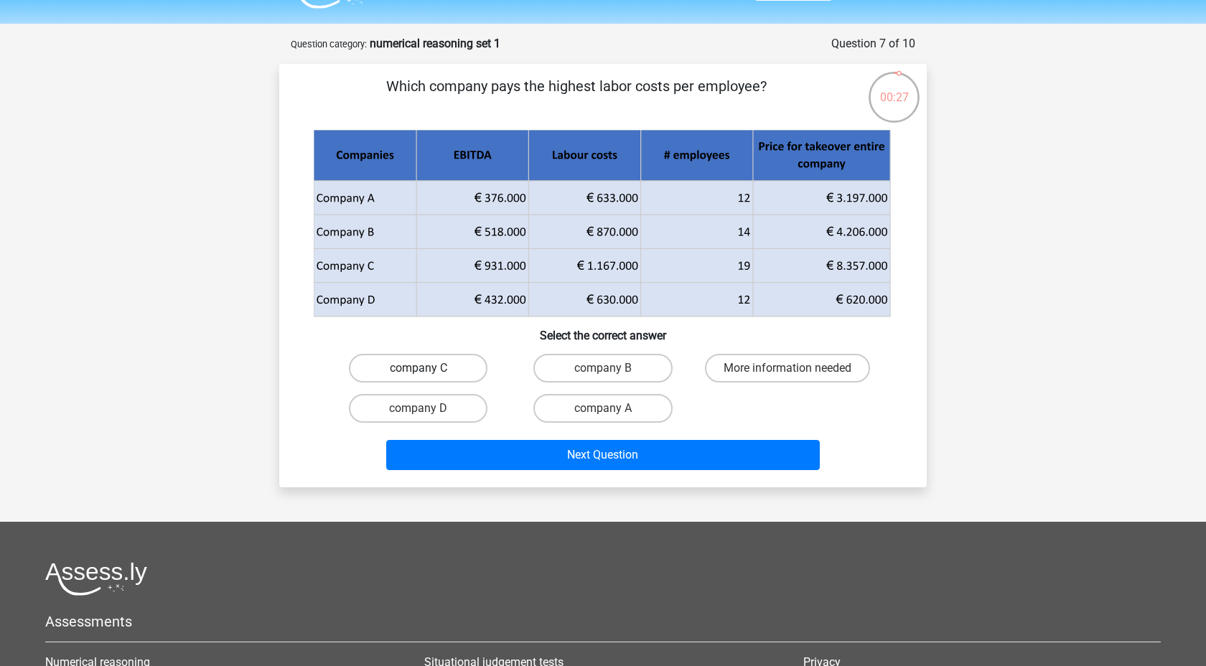
click at [458, 359] on label "company C" at bounding box center [418, 368] width 139 height 29
click at [428, 368] on input "company C" at bounding box center [422, 372] width 9 height 9
radio input "true"
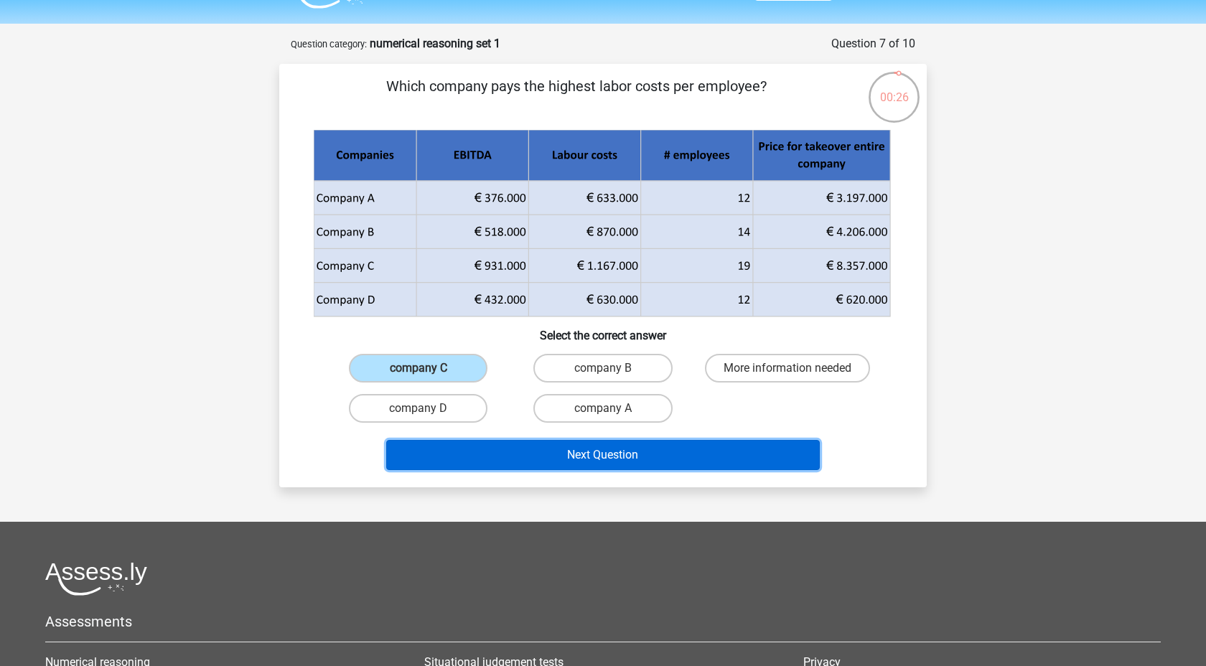
click at [554, 458] on button "Next Question" at bounding box center [603, 455] width 434 height 30
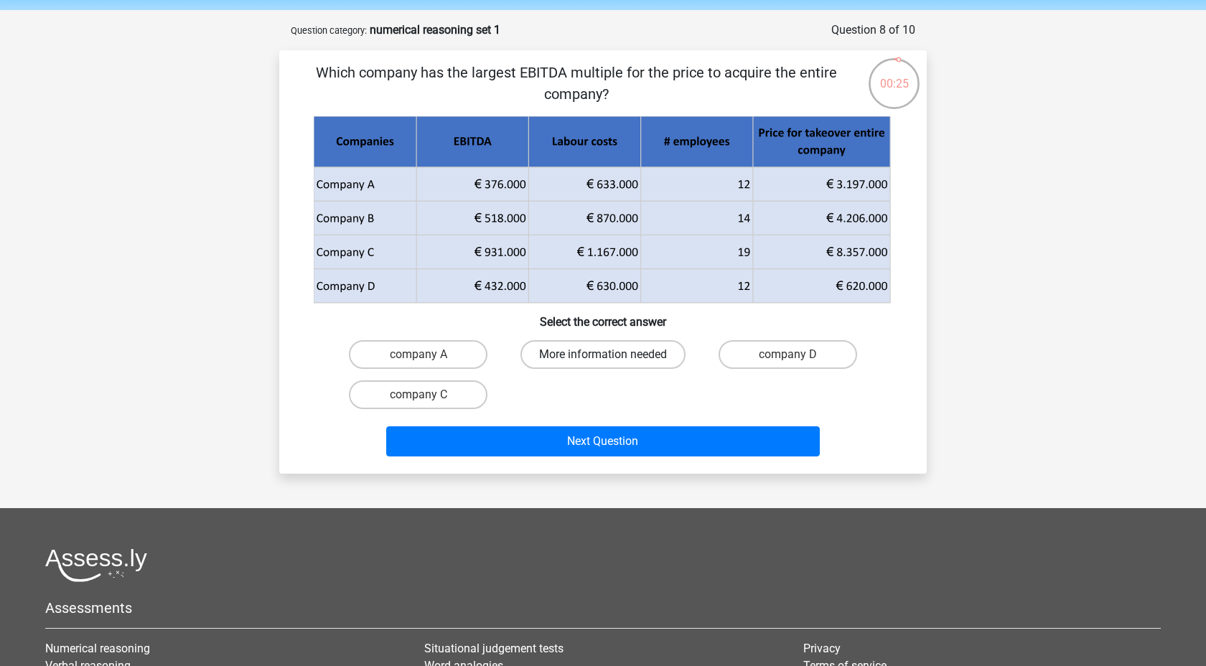
scroll to position [50, 0]
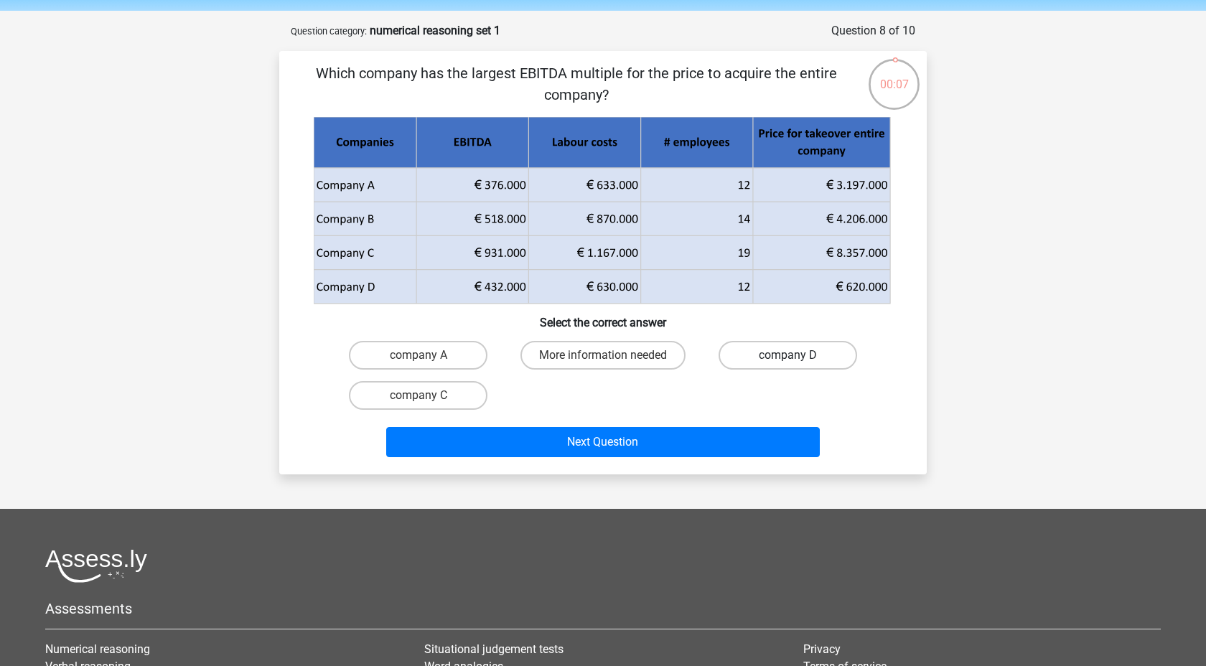
click at [826, 355] on label "company D" at bounding box center [787, 355] width 139 height 29
click at [797, 355] on input "company D" at bounding box center [791, 359] width 9 height 9
radio input "true"
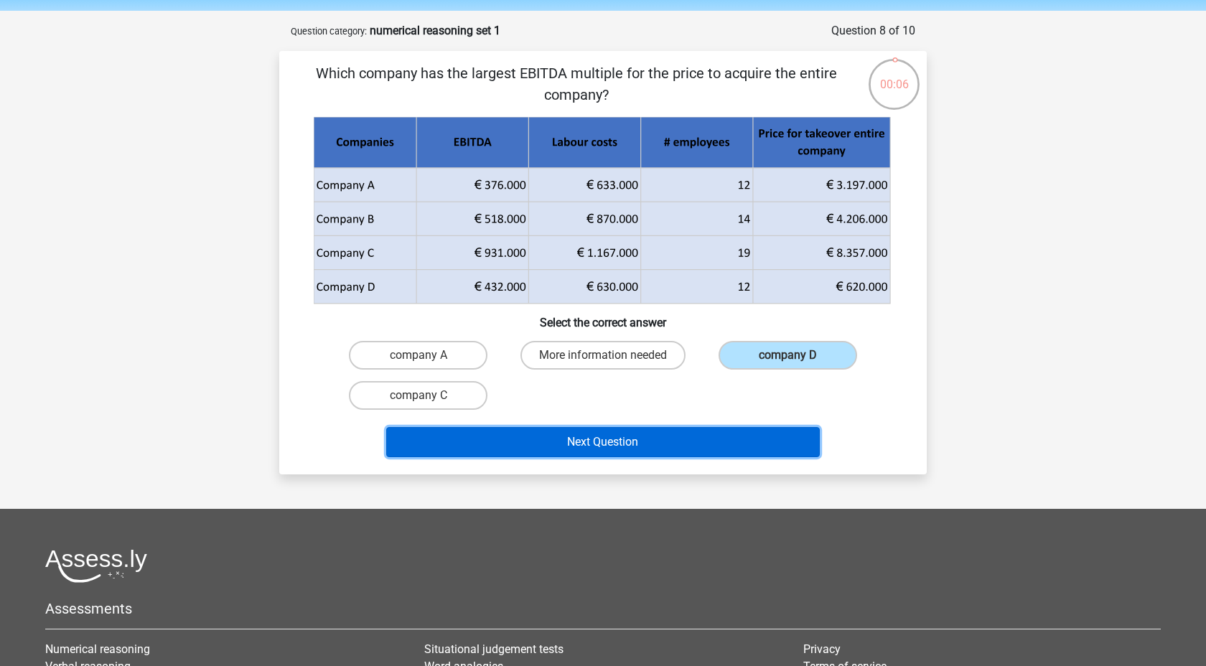
click at [685, 453] on button "Next Question" at bounding box center [603, 442] width 434 height 30
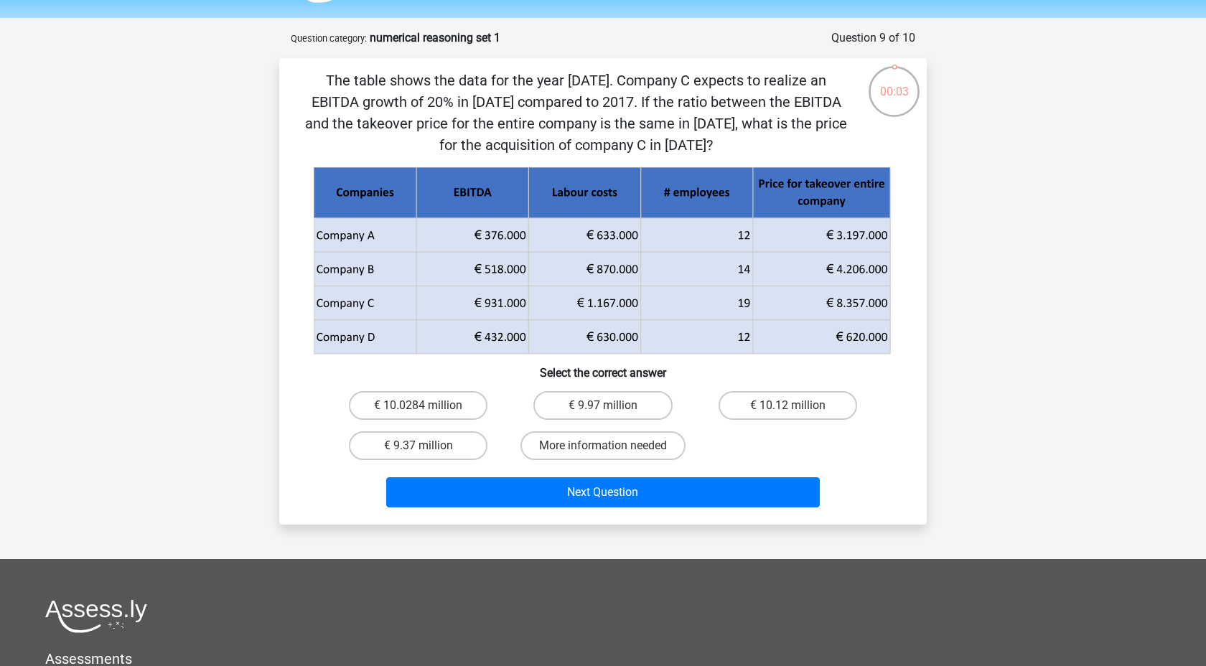
scroll to position [42, 0]
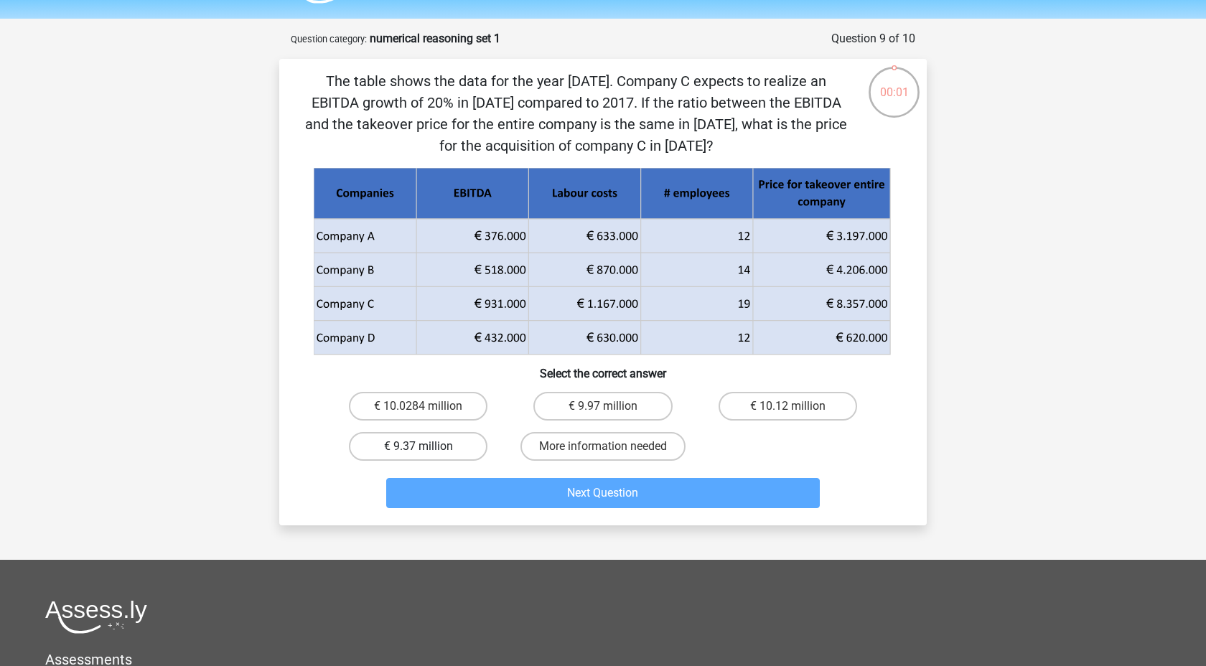
click at [464, 426] on div "€ 10.0284 million" at bounding box center [418, 406] width 184 height 40
click at [463, 440] on label "€ 9.37 million" at bounding box center [418, 446] width 139 height 29
click at [428, 446] on input "€ 9.37 million" at bounding box center [422, 450] width 9 height 9
radio input "true"
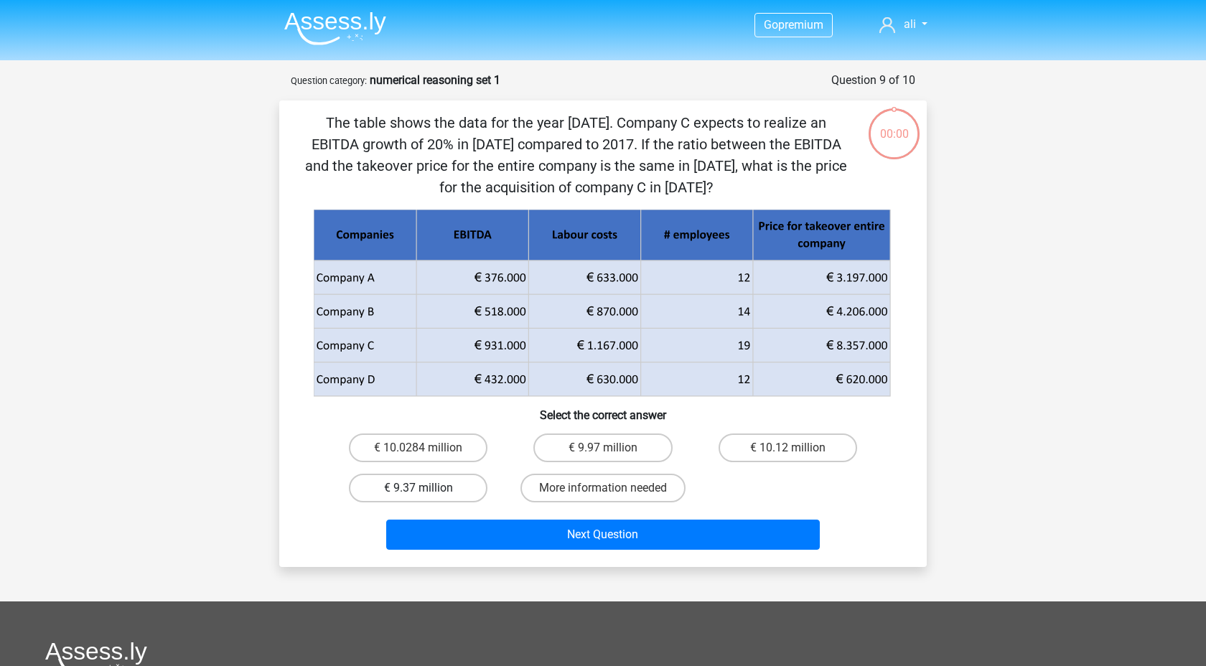
scroll to position [42, 0]
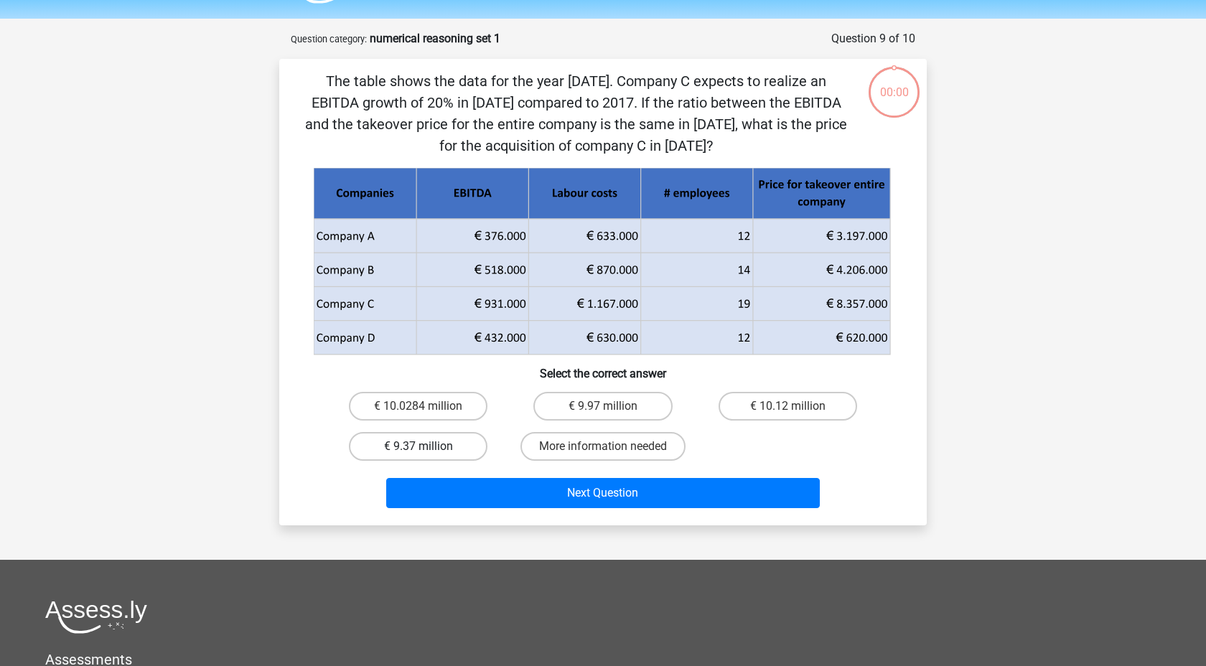
click at [454, 449] on label "€ 9.37 million" at bounding box center [418, 446] width 139 height 29
click at [428, 449] on input "€ 9.37 million" at bounding box center [422, 450] width 9 height 9
radio input "true"
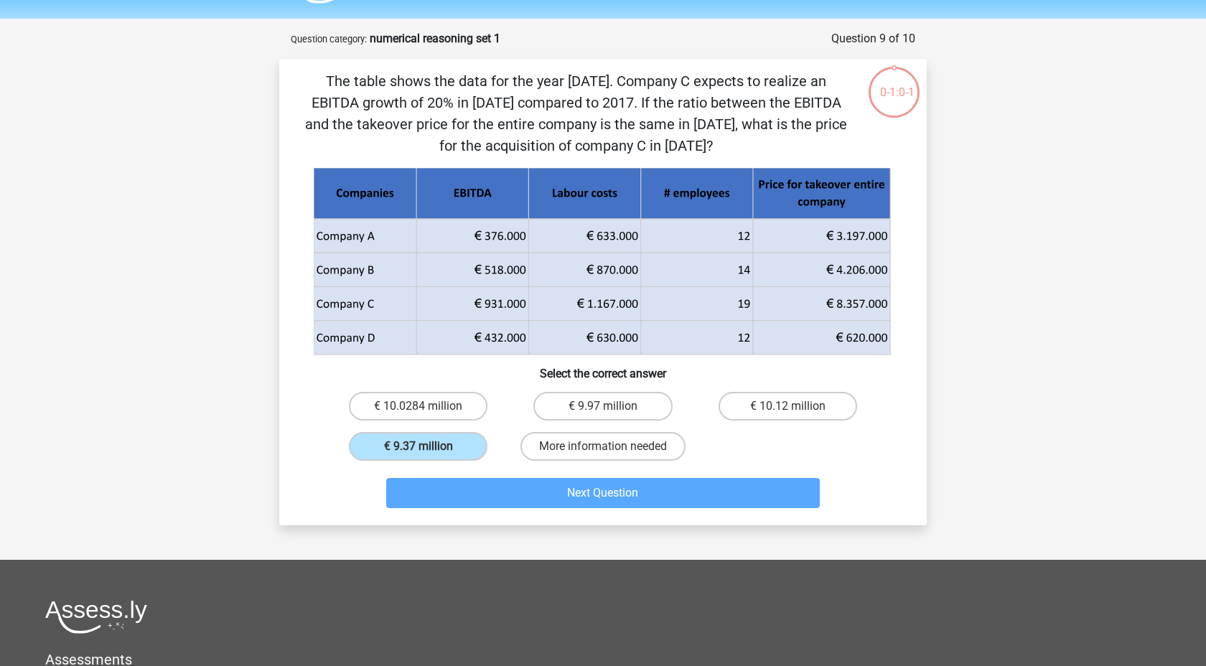
click at [489, 512] on div "Next Question" at bounding box center [603, 496] width 554 height 36
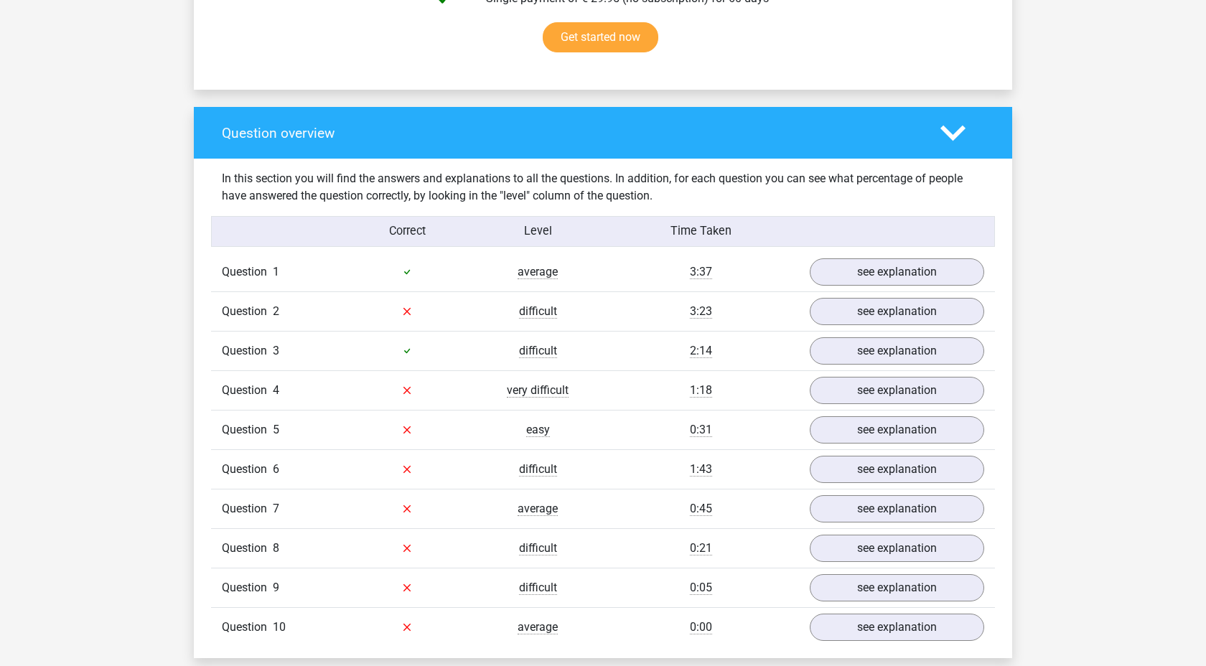
scroll to position [965, 0]
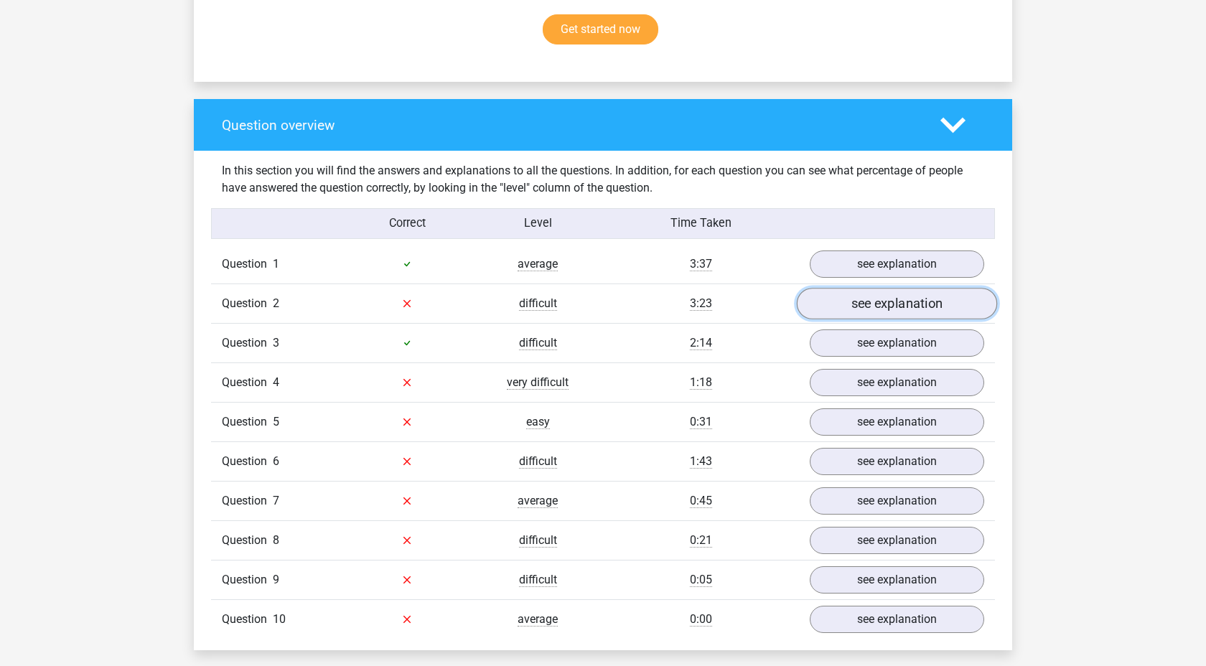
click at [907, 311] on link "see explanation" at bounding box center [897, 304] width 200 height 32
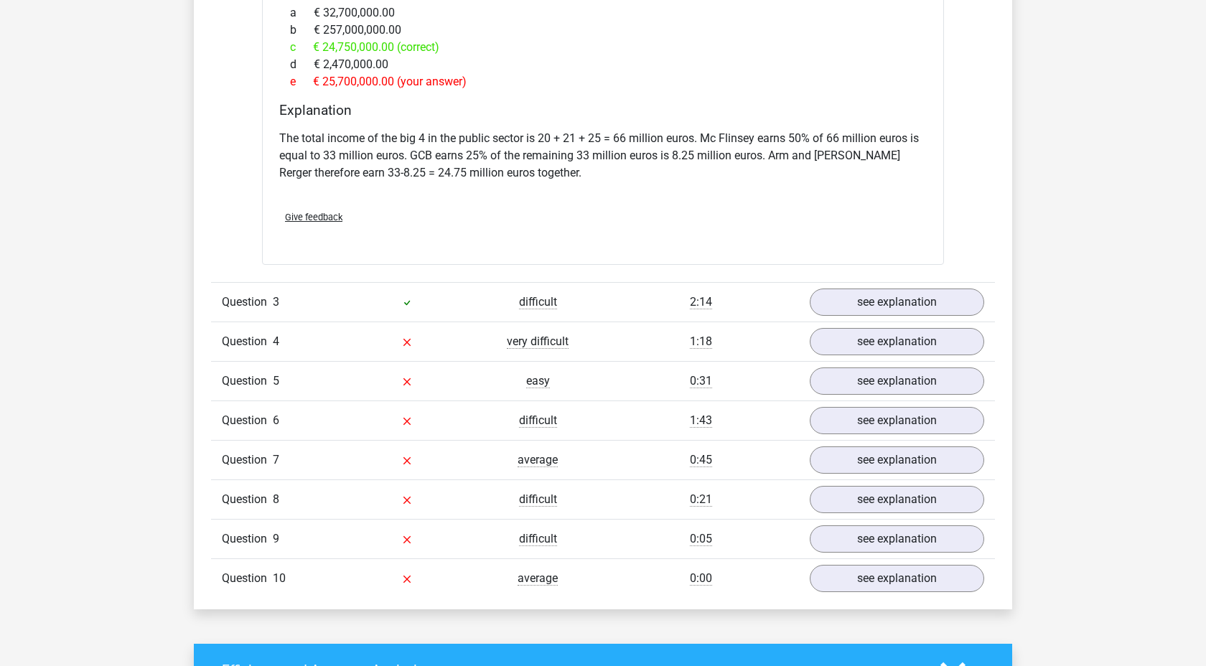
scroll to position [2156, 0]
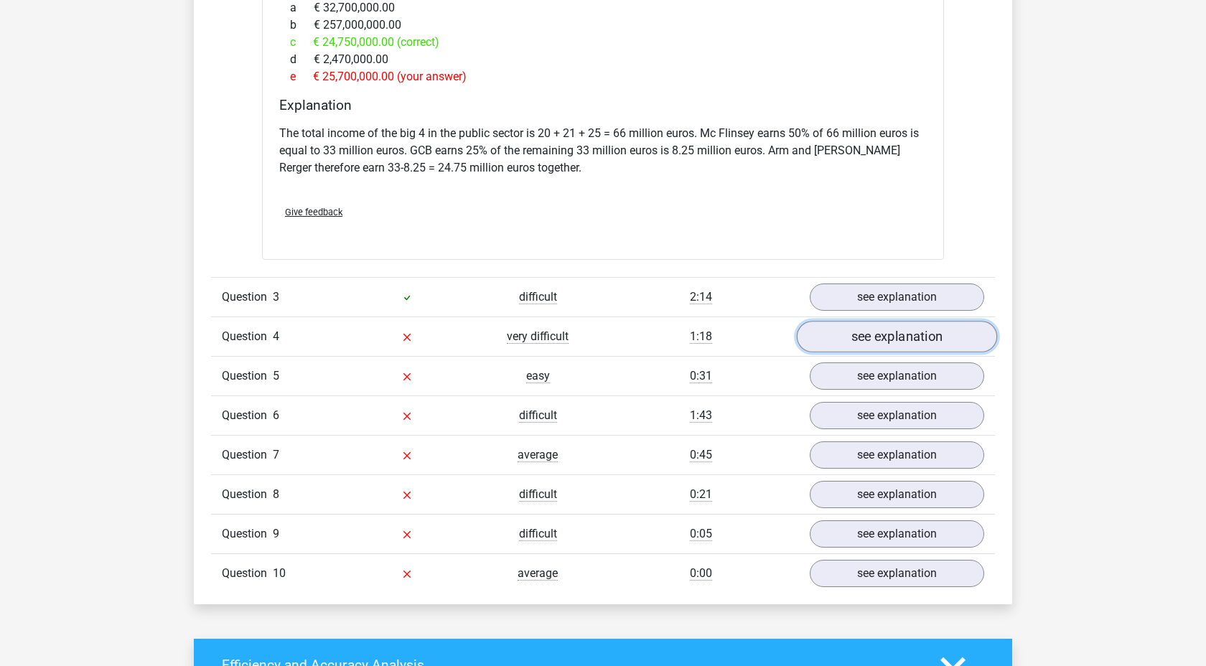
click at [867, 321] on link "see explanation" at bounding box center [897, 337] width 200 height 32
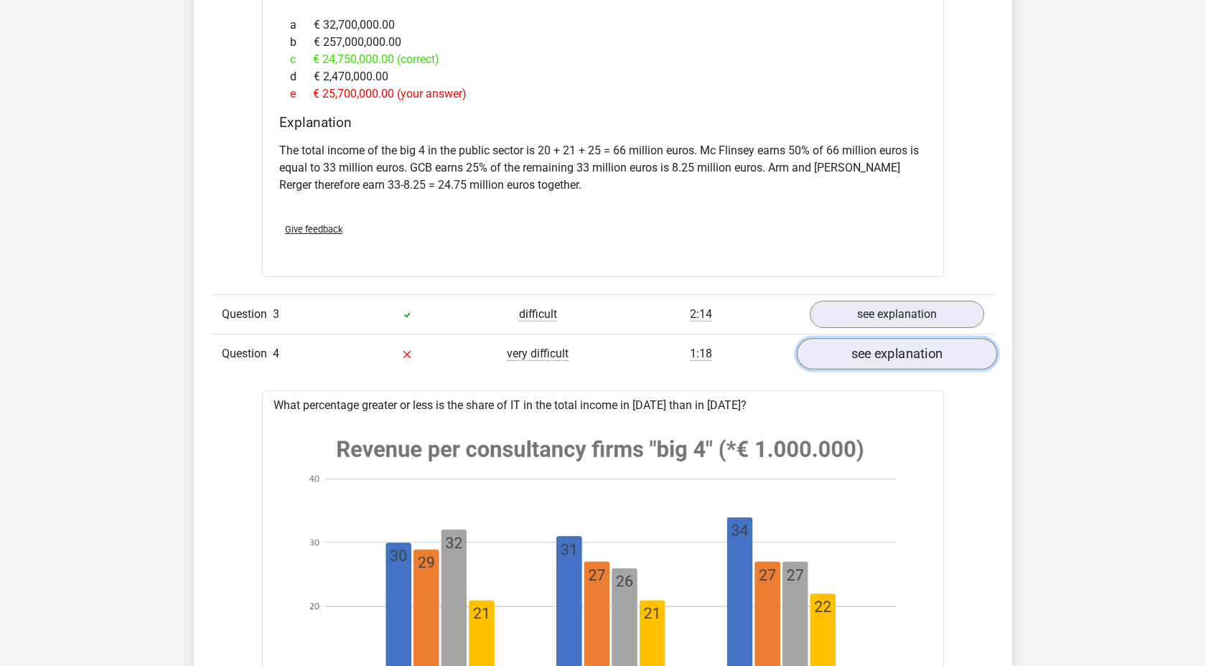
scroll to position [2127, 0]
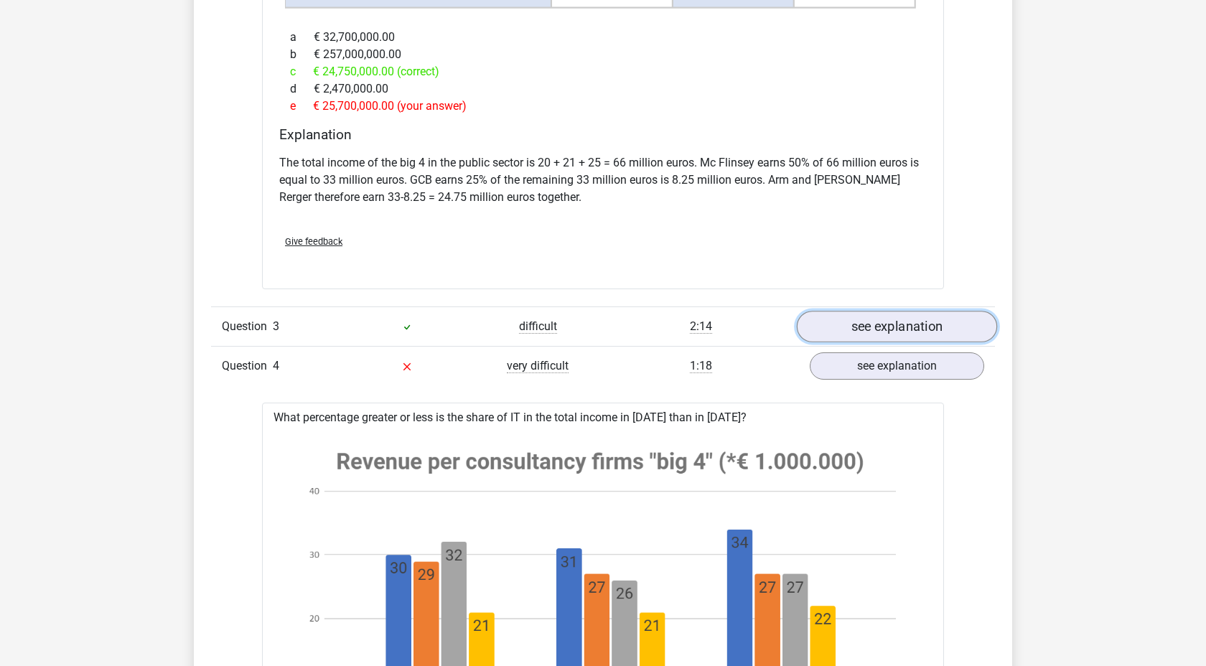
click at [874, 315] on link "see explanation" at bounding box center [897, 327] width 200 height 32
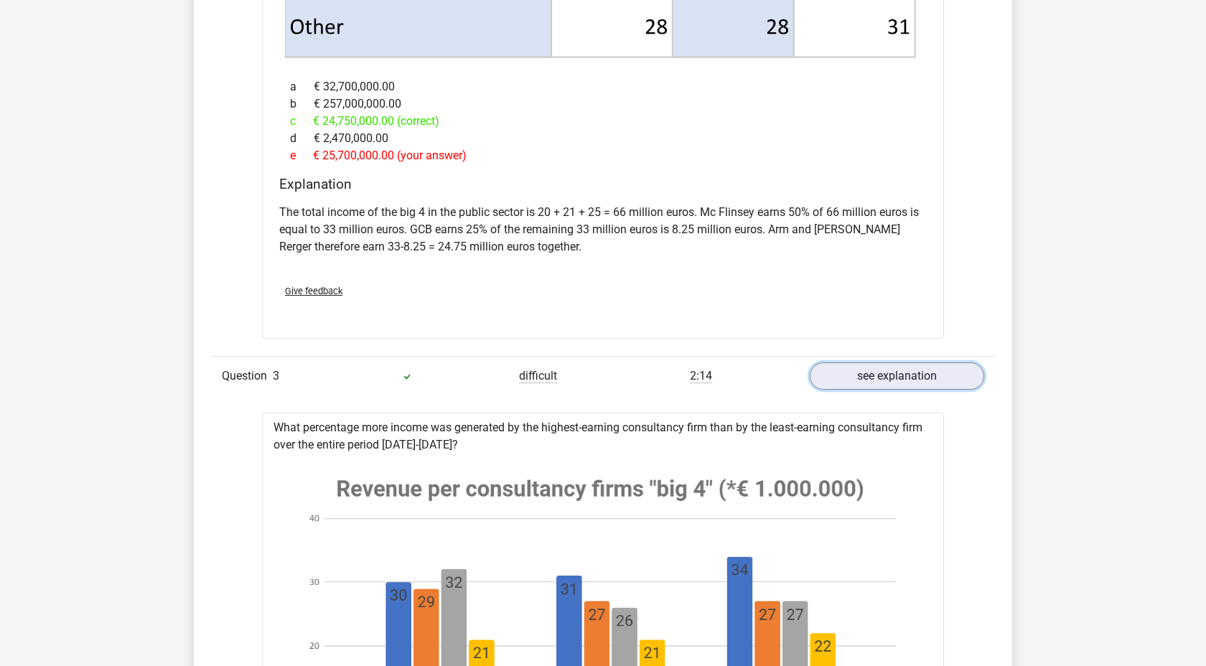
scroll to position [2079, 0]
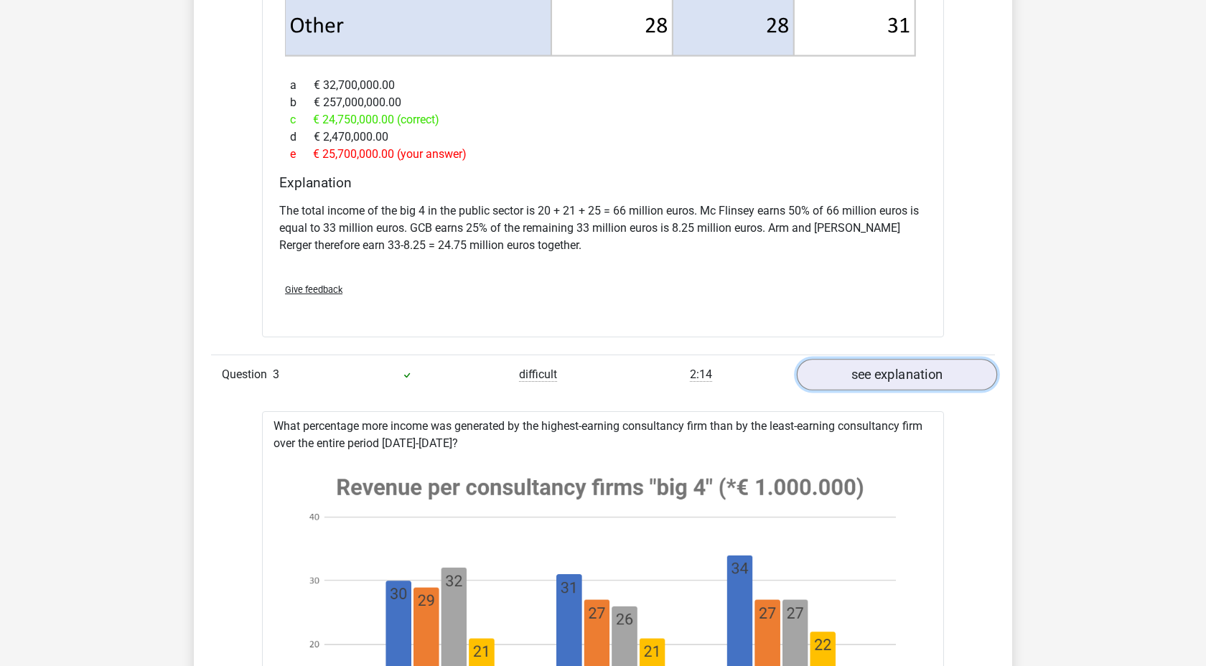
click at [875, 359] on link "see explanation" at bounding box center [897, 375] width 200 height 32
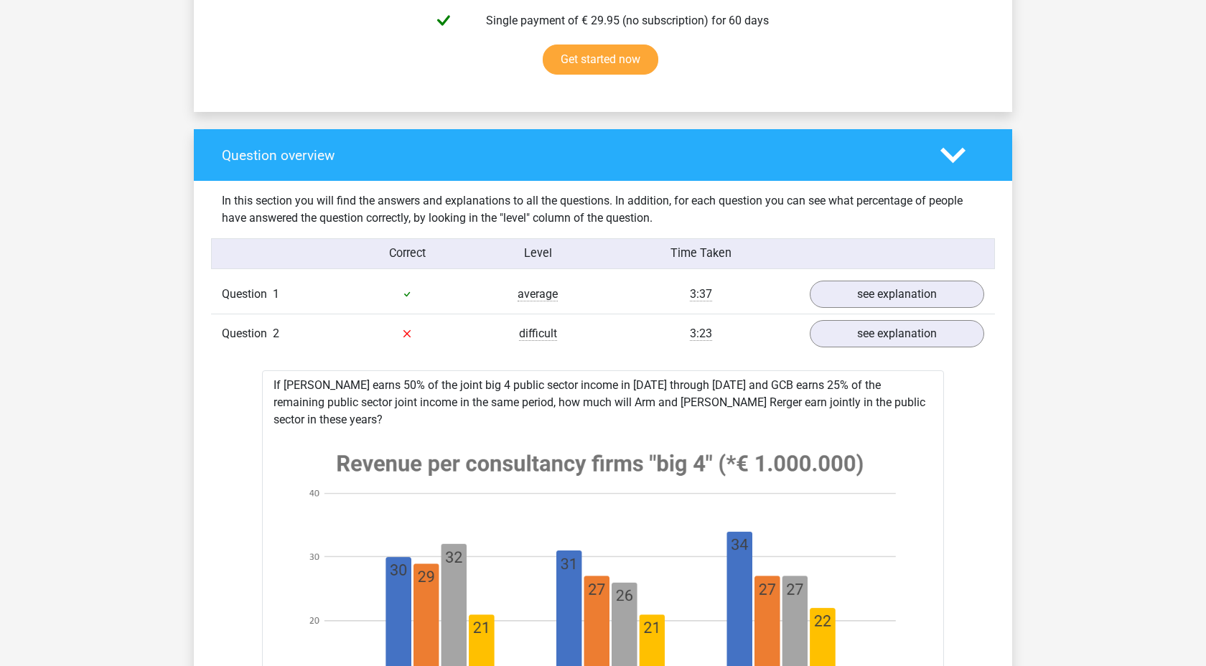
scroll to position [921, 0]
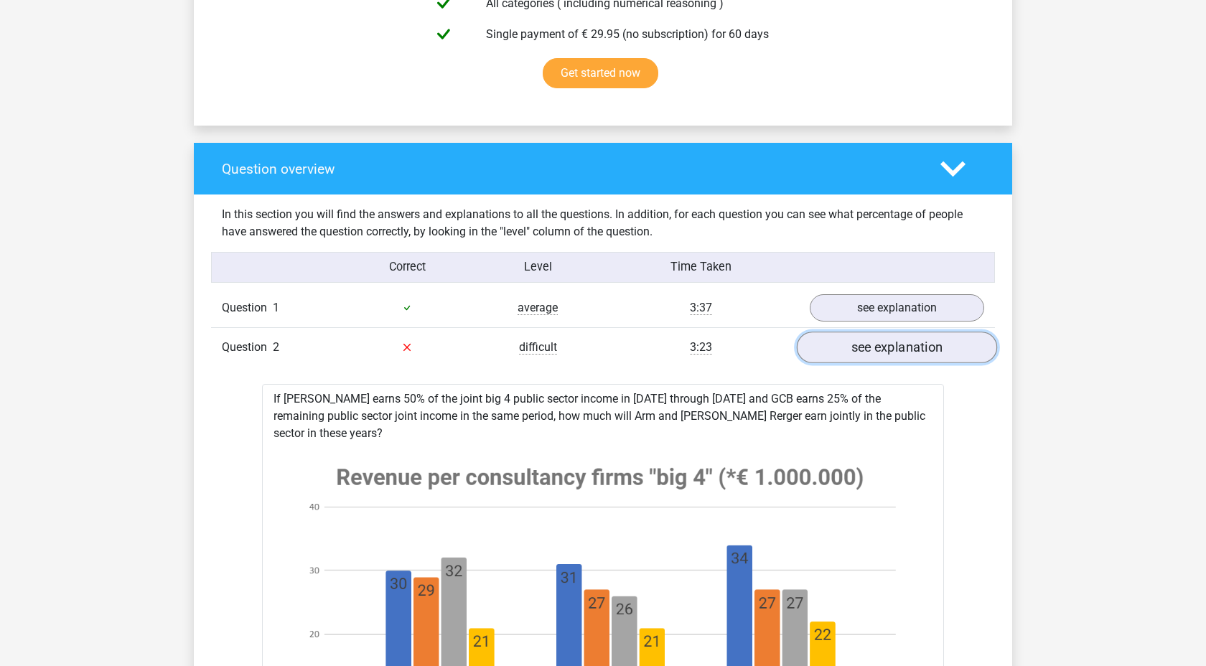
click at [866, 347] on link "see explanation" at bounding box center [897, 348] width 200 height 32
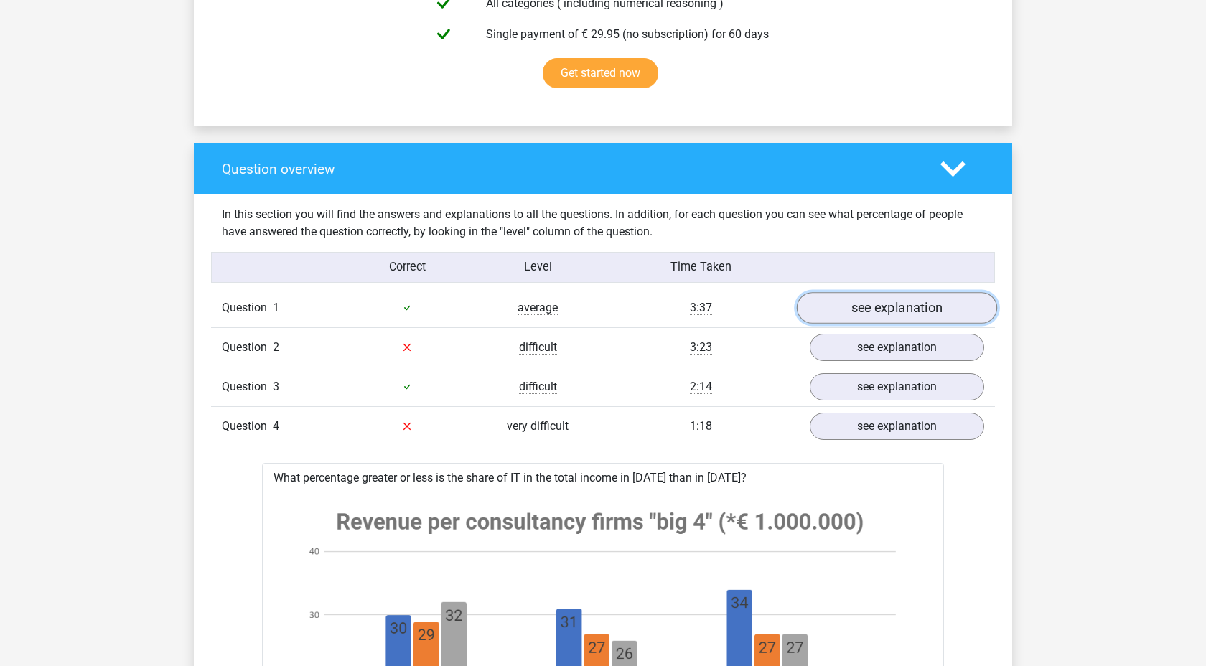
click at [868, 309] on link "see explanation" at bounding box center [897, 308] width 200 height 32
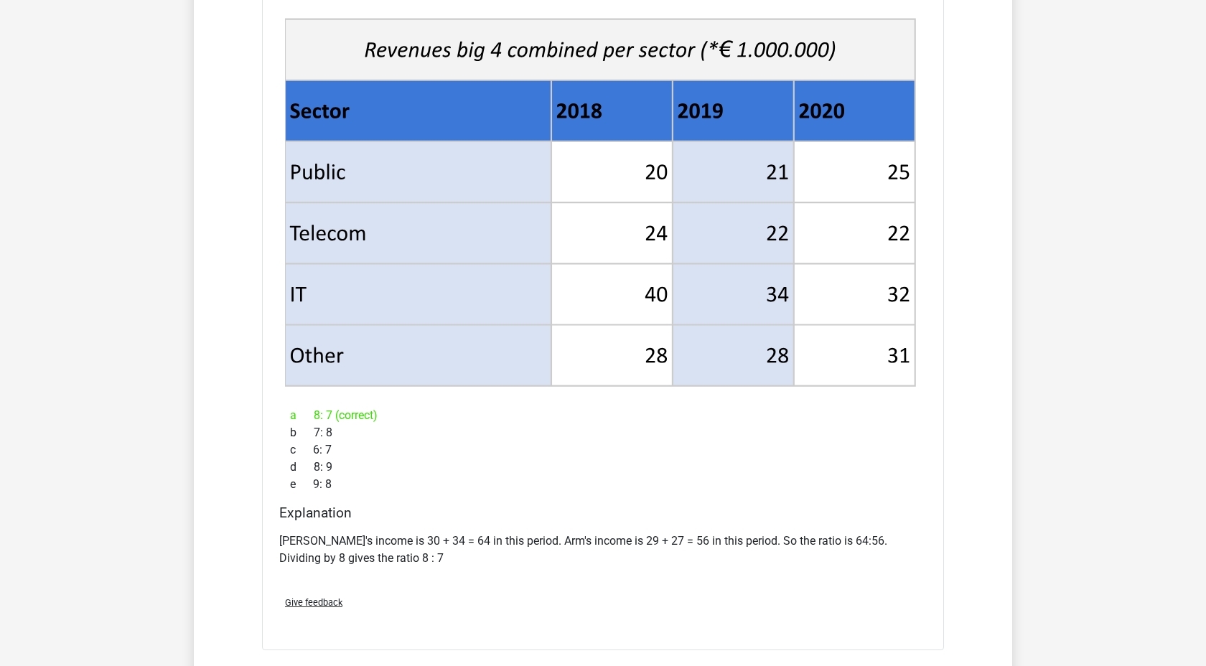
scroll to position [1676, 0]
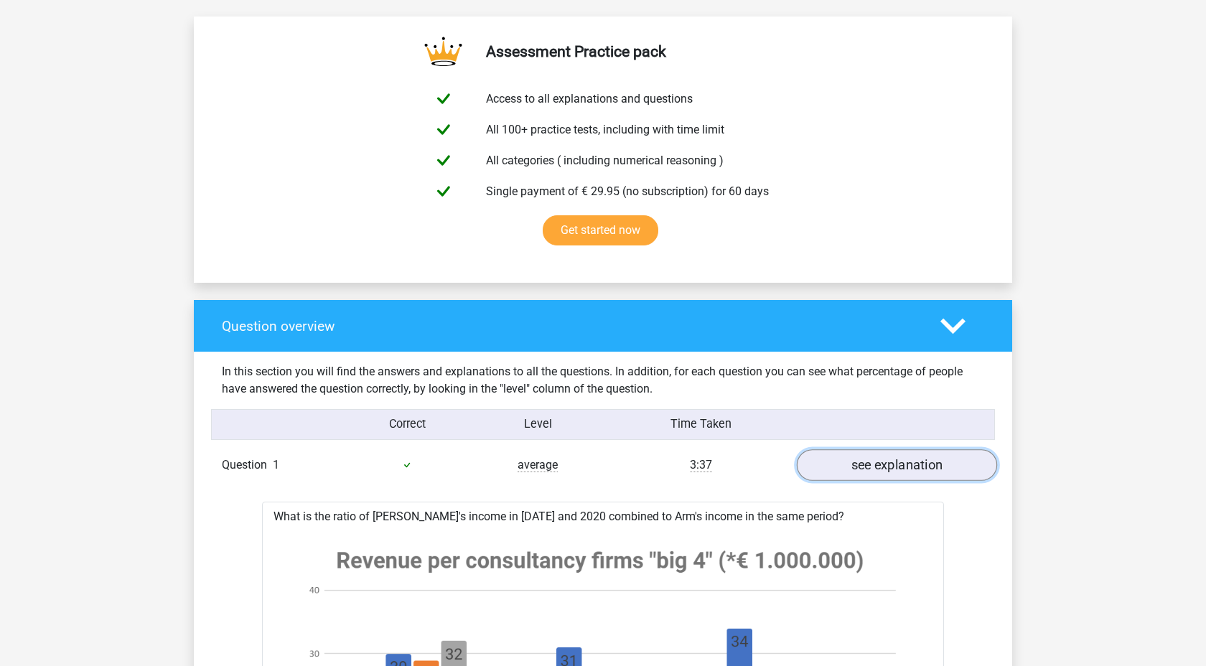
click at [866, 463] on link "see explanation" at bounding box center [897, 465] width 200 height 32
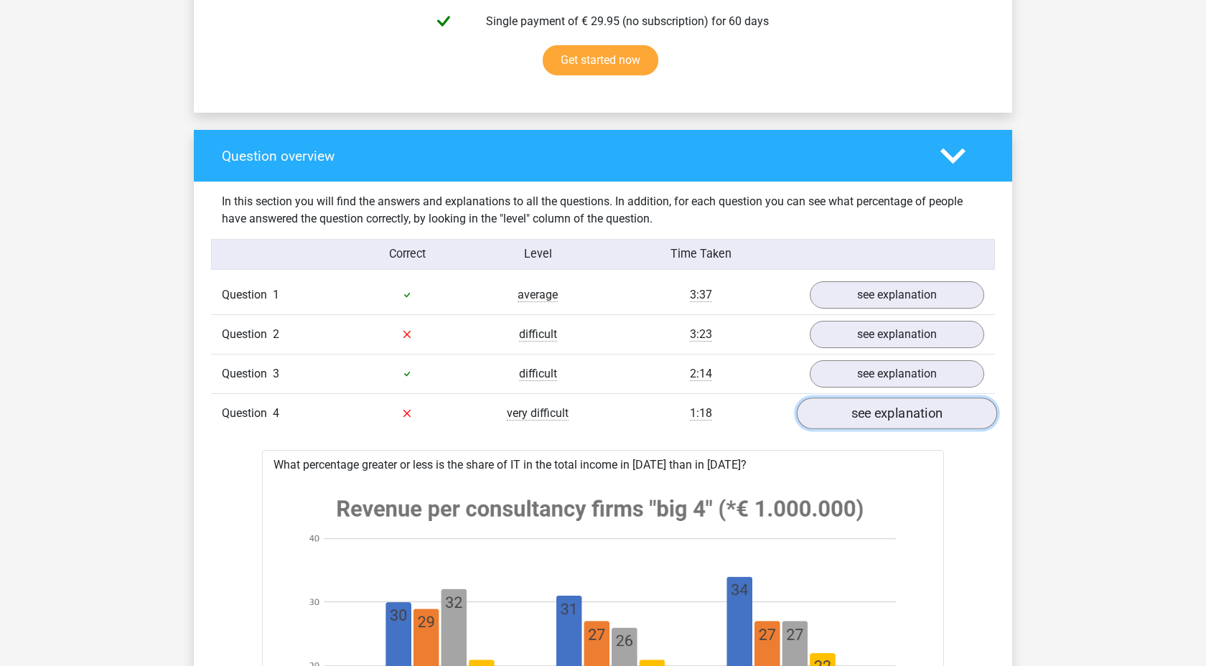
click at [879, 409] on link "see explanation" at bounding box center [897, 414] width 200 height 32
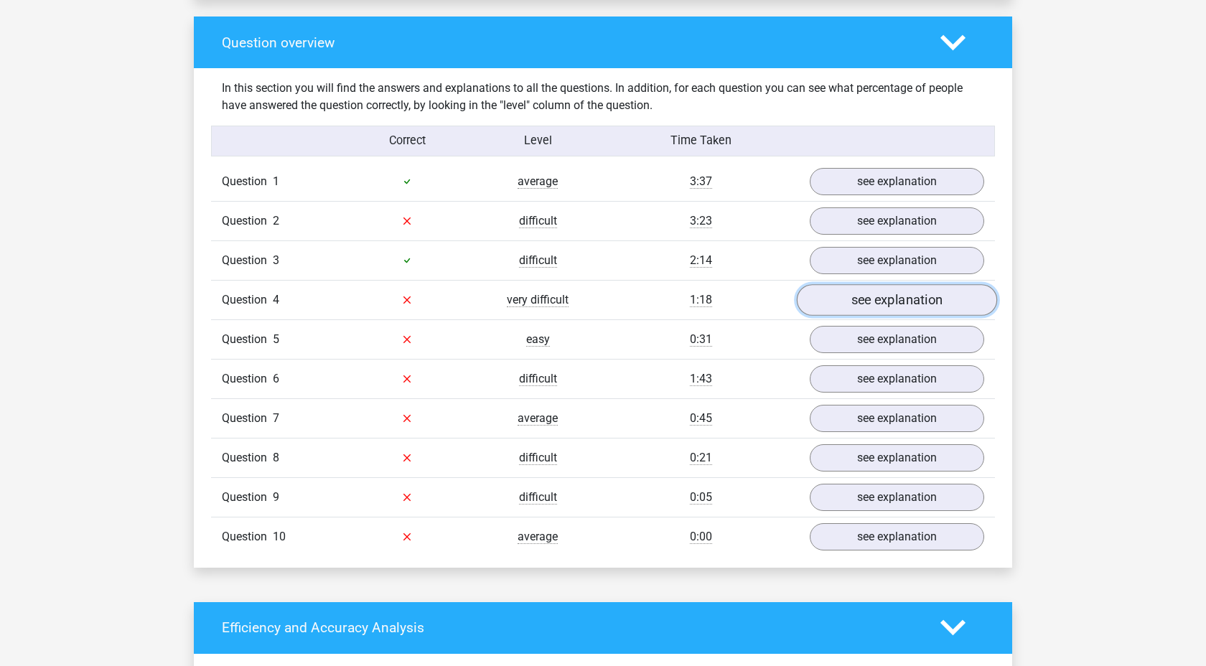
scroll to position [1067, 0]
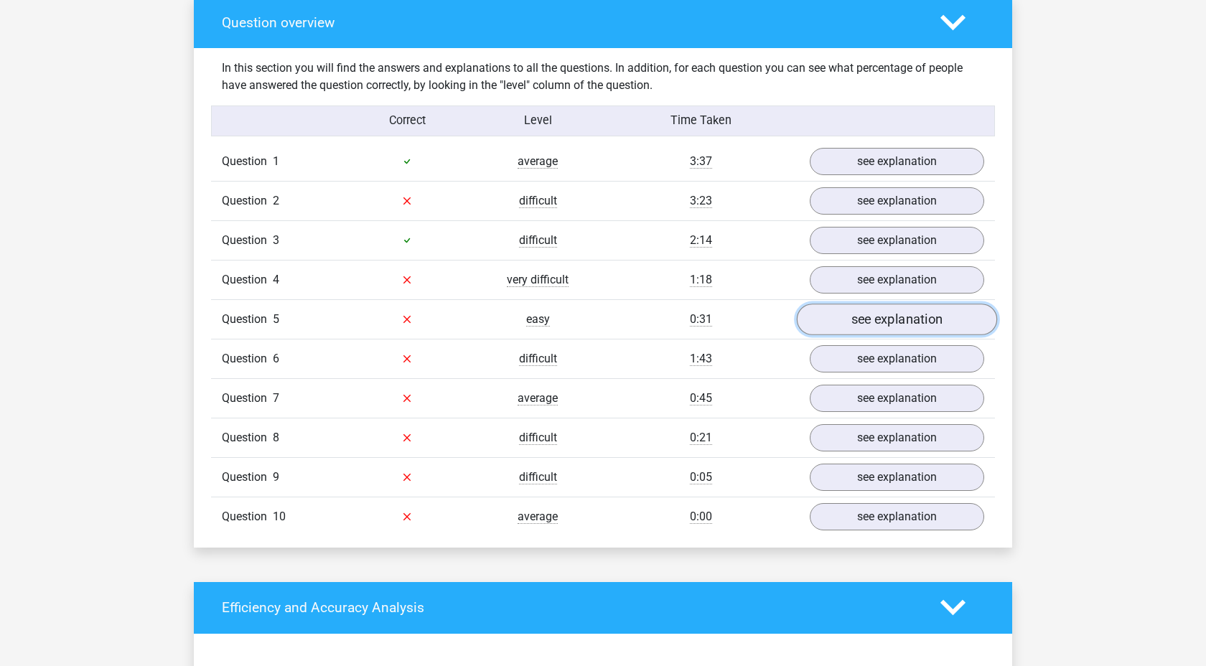
click at [870, 314] on link "see explanation" at bounding box center [897, 320] width 200 height 32
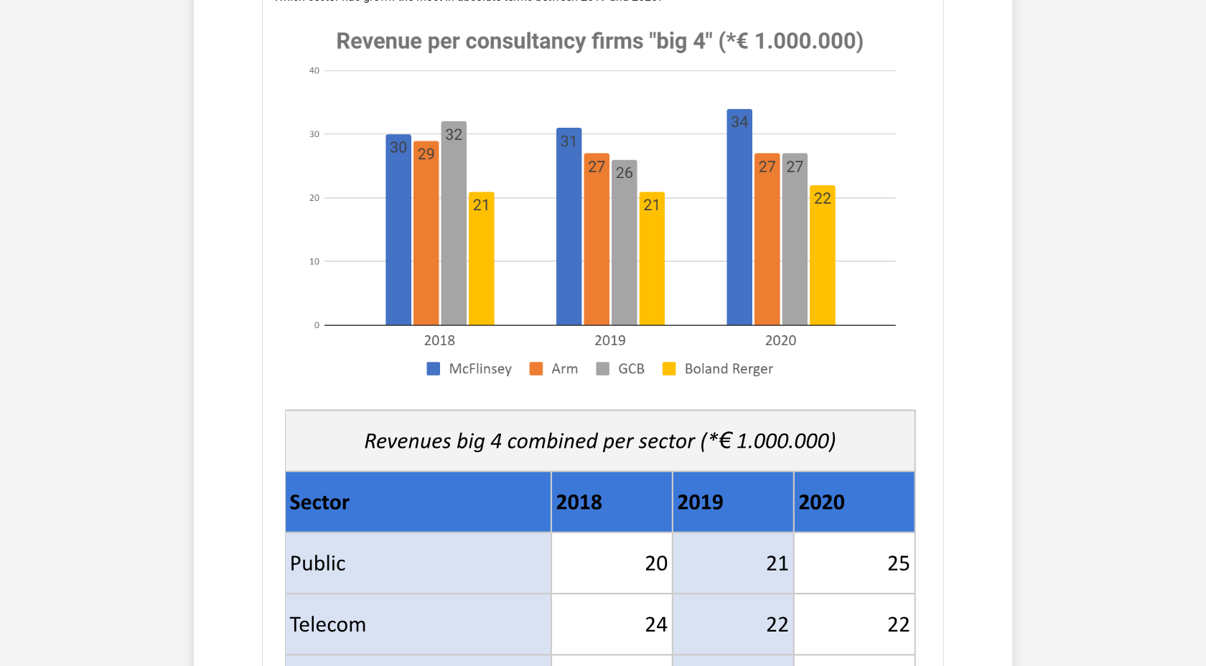
scroll to position [1285, 0]
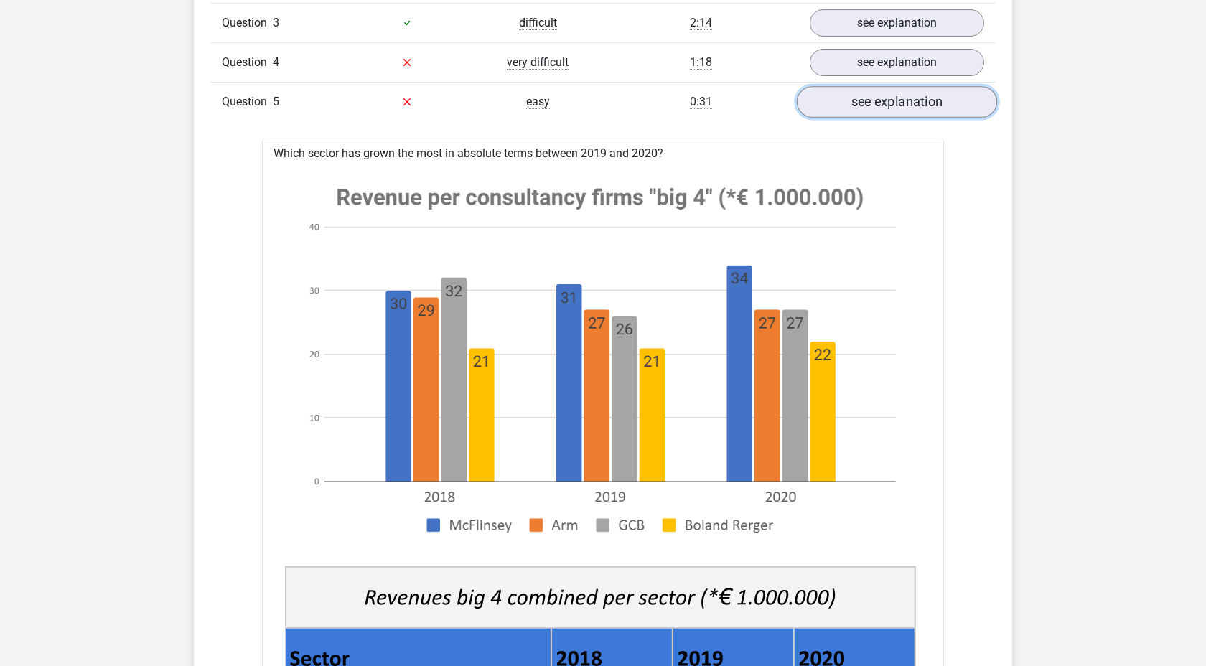
click at [874, 97] on link "see explanation" at bounding box center [897, 102] width 200 height 32
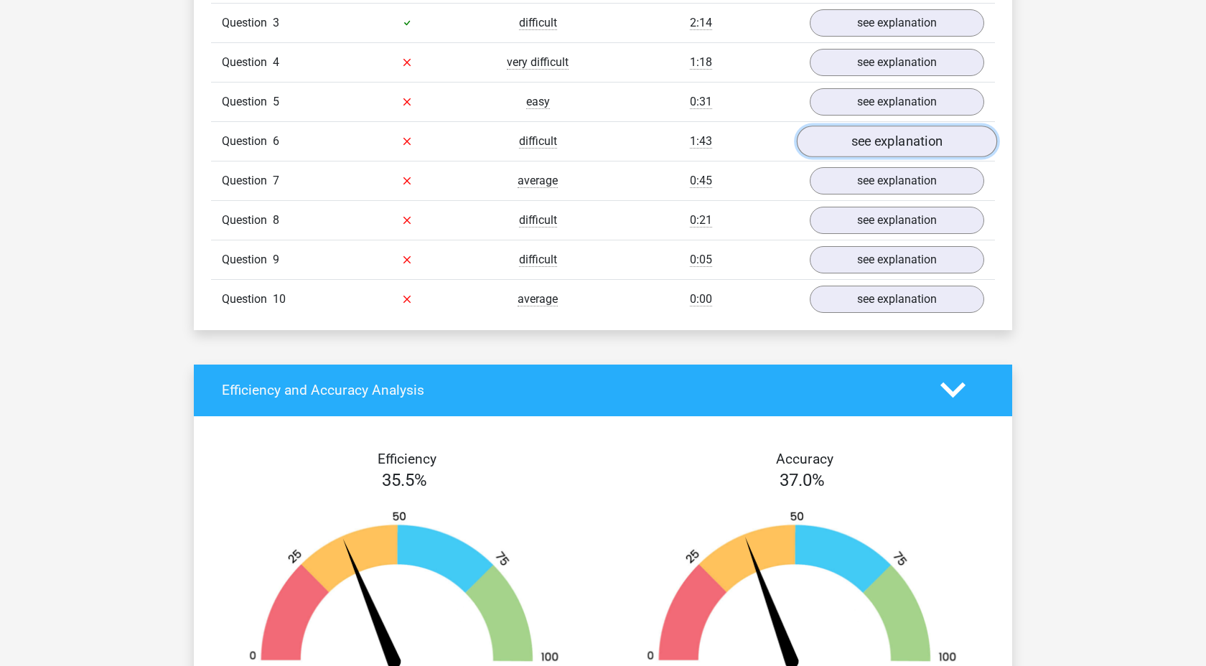
click at [869, 147] on link "see explanation" at bounding box center [897, 142] width 200 height 32
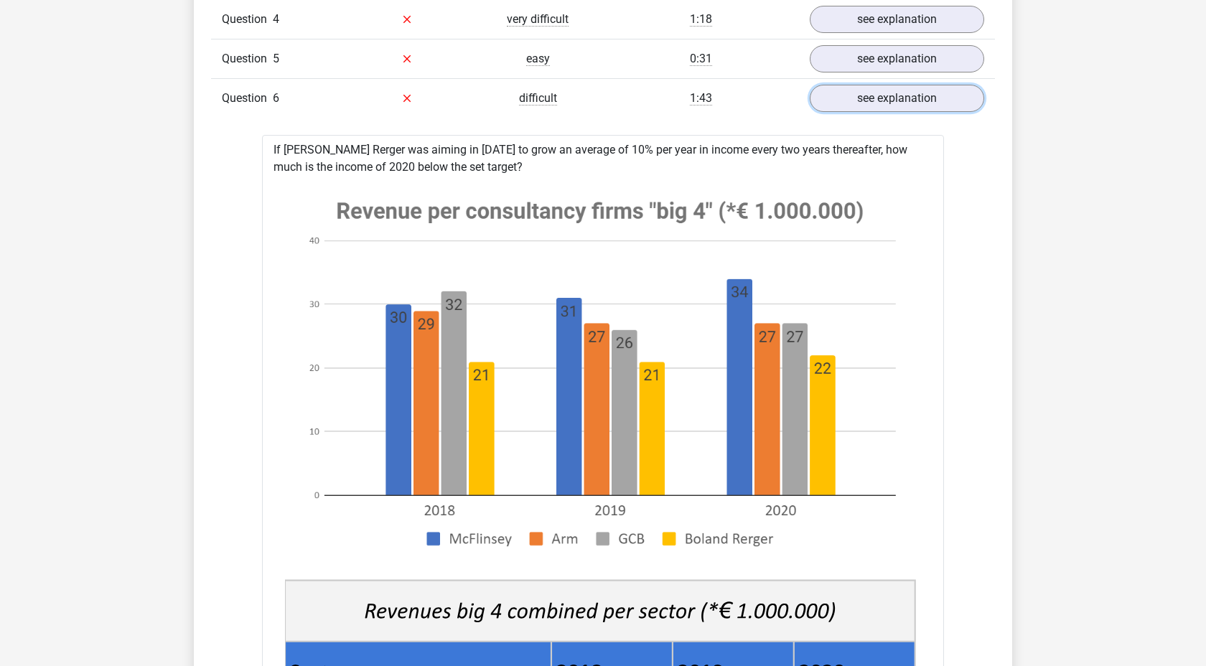
scroll to position [1273, 0]
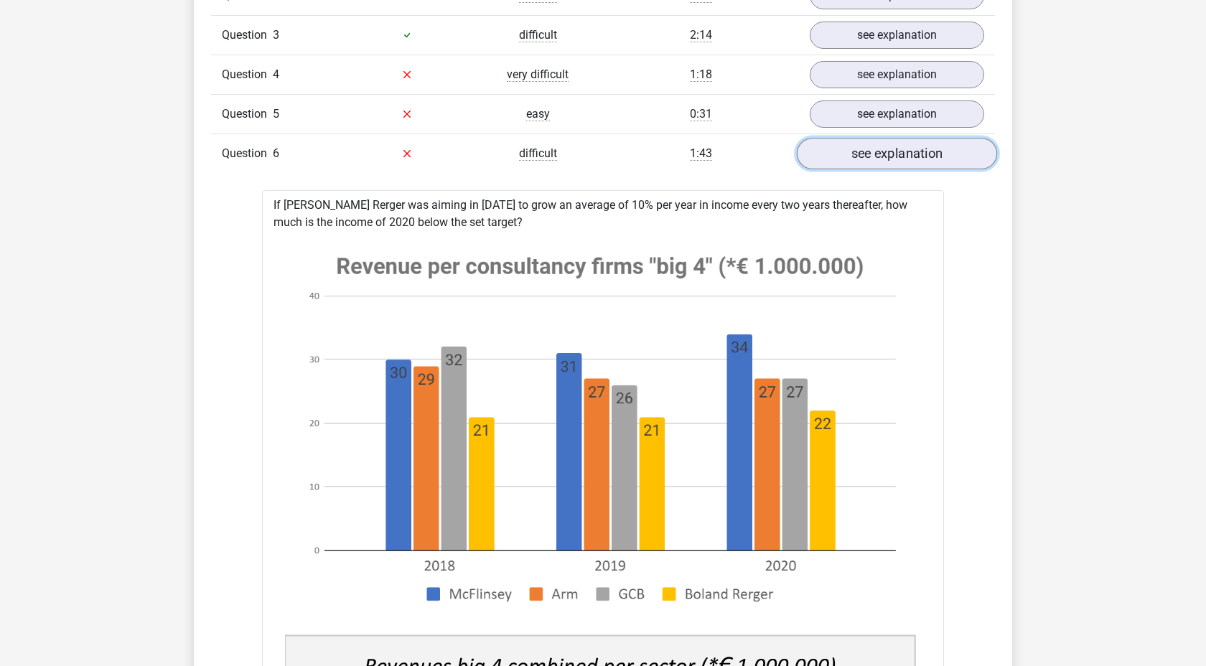
click at [865, 166] on link "see explanation" at bounding box center [897, 154] width 200 height 32
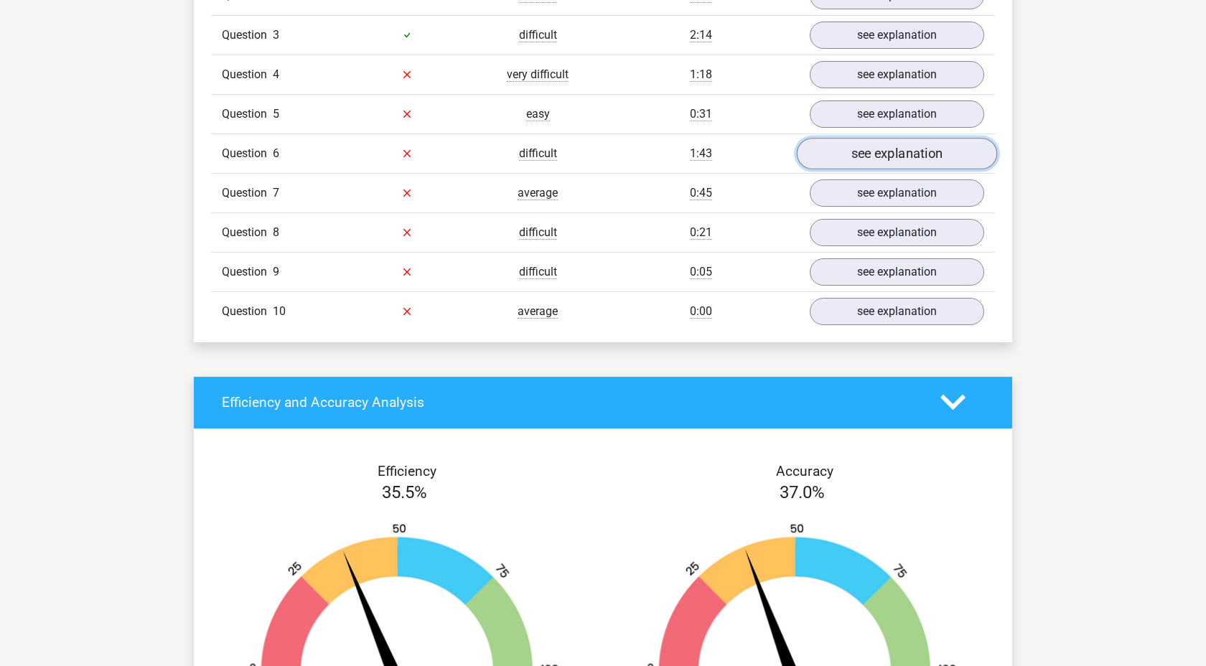
click at [869, 164] on link "see explanation" at bounding box center [897, 154] width 200 height 32
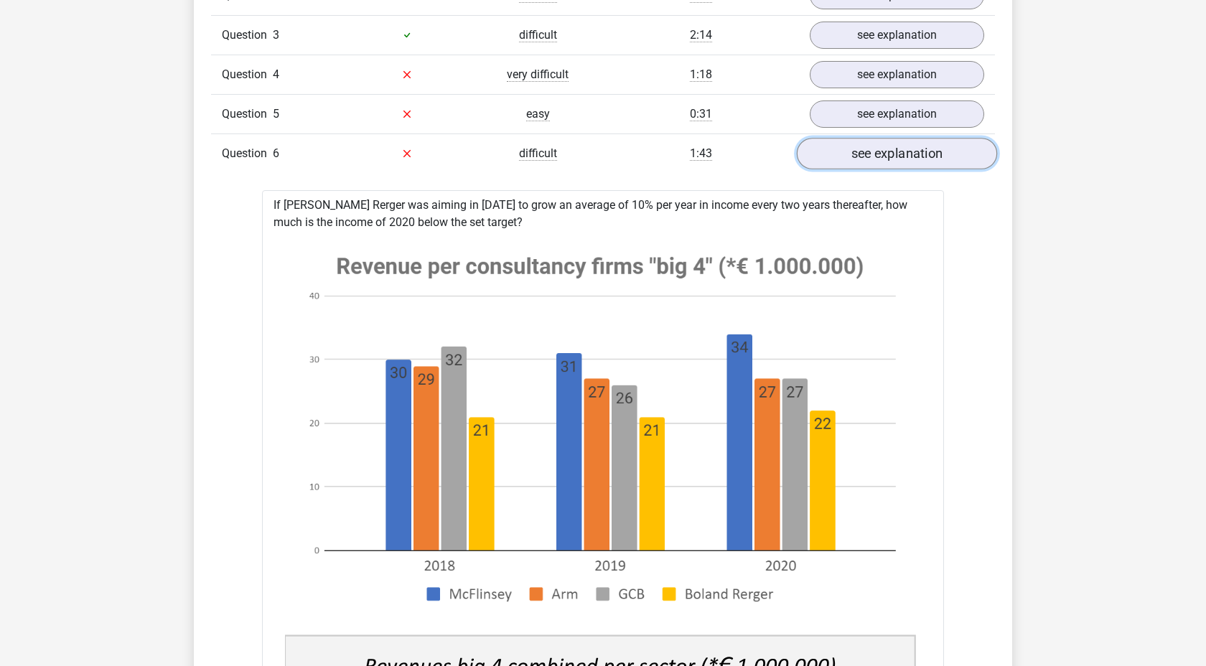
click at [869, 164] on link "see explanation" at bounding box center [897, 154] width 200 height 32
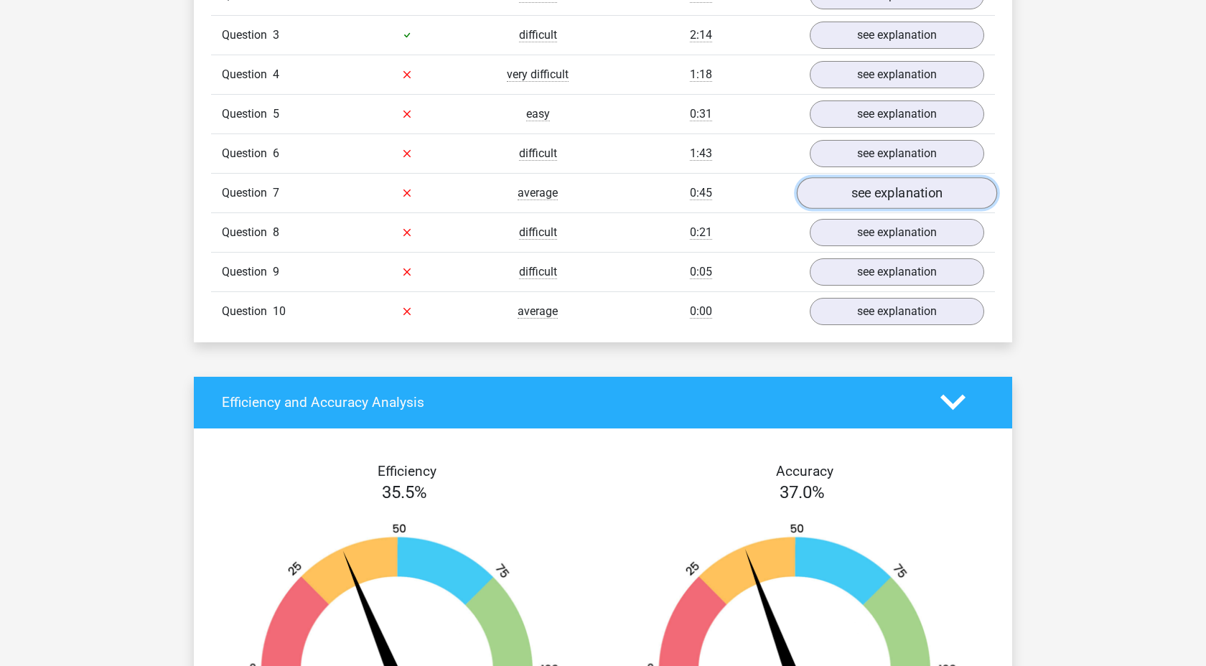
click at [876, 197] on link "see explanation" at bounding box center [897, 193] width 200 height 32
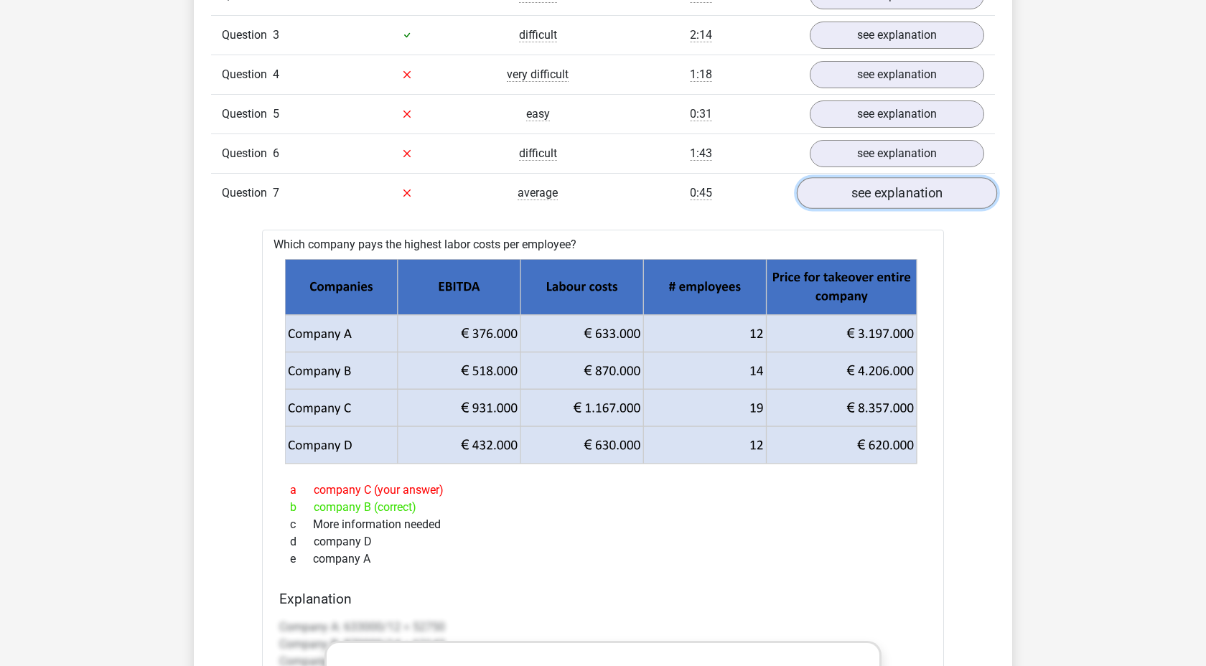
click at [935, 198] on link "see explanation" at bounding box center [897, 193] width 200 height 32
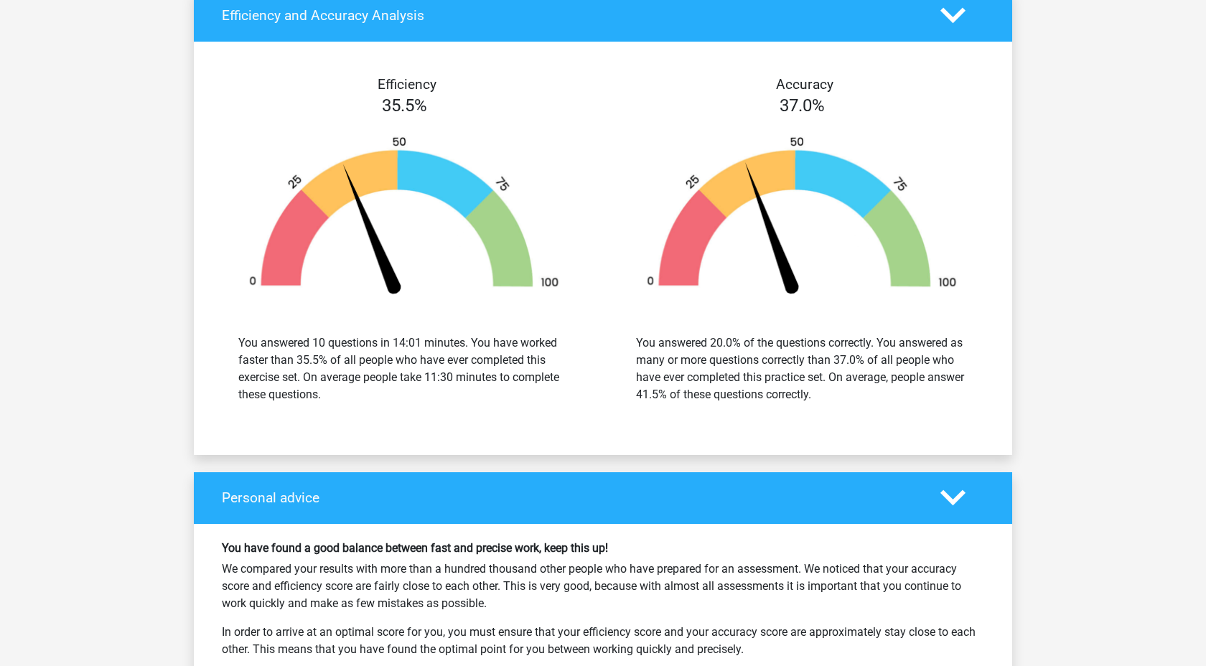
scroll to position [1656, 0]
